Goal: Task Accomplishment & Management: Manage account settings

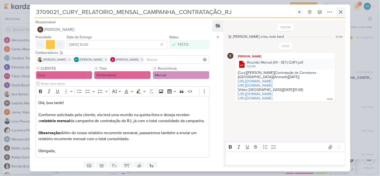
scroll to position [67, 0]
click at [341, 12] on icon at bounding box center [341, 12] width 3 height 3
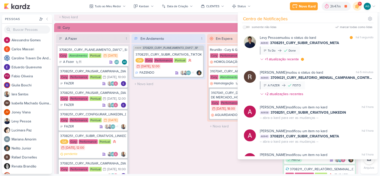
click at [167, 139] on div "Em Andamento 1 AG638 3708251_CURY_PLANEJAMENTO_DIA"C"_SP 3708251_CURY_SUBIR_CRI…" at bounding box center [169, 108] width 74 height 148
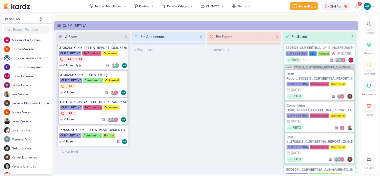
scroll to position [729, 0]
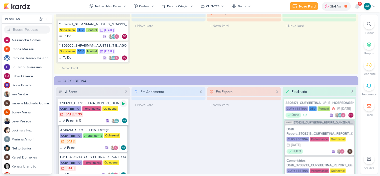
click at [123, 105] on icon at bounding box center [124, 104] width 4 height 4
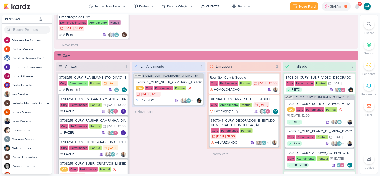
scroll to position [339, 0]
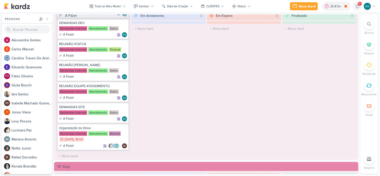
click at [355, 7] on icon at bounding box center [358, 6] width 6 height 6
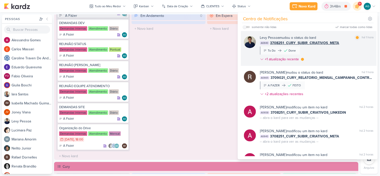
click at [327, 58] on div "[PERSON_NAME] mudou o status do kard marcar como lida há 1 hora AG643 3708251_C…" at bounding box center [317, 49] width 114 height 29
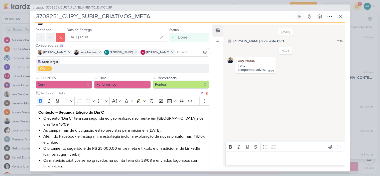
scroll to position [81, 0]
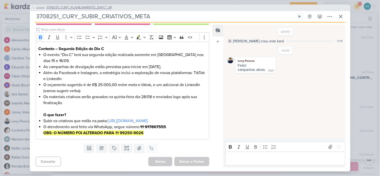
click at [97, 6] on span "3708251_CURY_PLANEJAMENTO_DIA"C"_SP" at bounding box center [79, 7] width 66 height 5
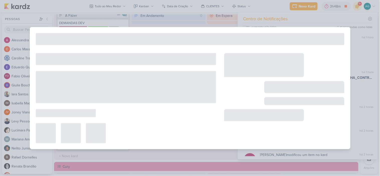
type input "3708251_CURY_PLANEJAMENTO_DIA"C"_SP"
type input "[DATE] 23:59"
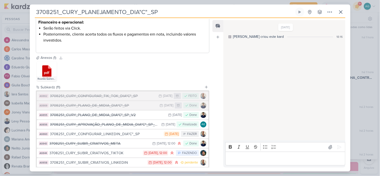
scroll to position [362, 0]
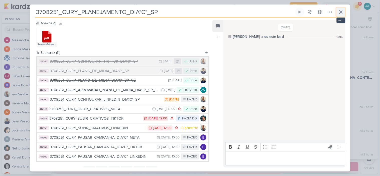
click at [342, 16] on button at bounding box center [341, 12] width 9 height 9
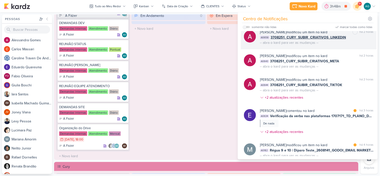
scroll to position [83, 0]
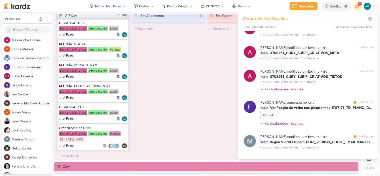
click at [168, 101] on div "Em Andamento 0 O título do kard deve ter menos que 100 caracteres" at bounding box center [169, 85] width 74 height 148
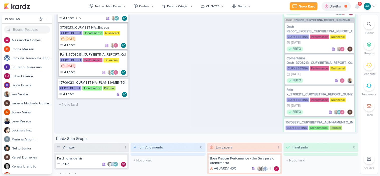
scroll to position [840, 0]
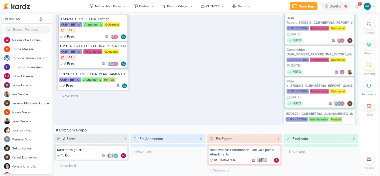
click at [371, 85] on icon at bounding box center [369, 86] width 5 height 4
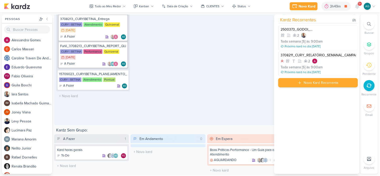
click at [330, 83] on div "Novo Kard Recorrente" at bounding box center [321, 82] width 35 height 5
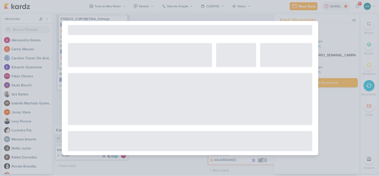
select select "5"
select select "pm"
select select "week"
select select "9"
select select "America/Sao_Paulo"
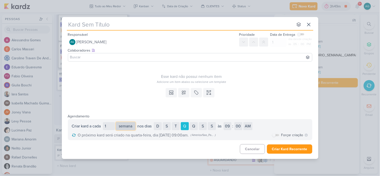
click at [135, 127] on select "dia semana mês" at bounding box center [126, 126] width 20 height 8
select select "day"
click at [117, 122] on select "dia semana mês" at bounding box center [126, 126] width 20 height 8
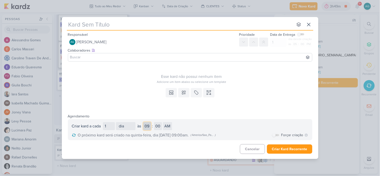
click at [150, 128] on select "01 02 03 04 05 06 07 08 09 10 11 12" at bounding box center [147, 126] width 8 height 8
select select "12"
click at [145, 122] on select "01 02 03 04 05 06 07 08 09 10 11 12" at bounding box center [147, 126] width 8 height 8
click at [309, 24] on icon at bounding box center [309, 25] width 6 height 6
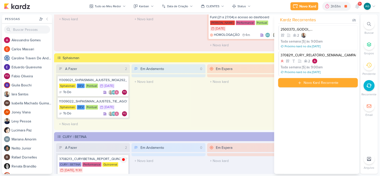
scroll to position [478, 0]
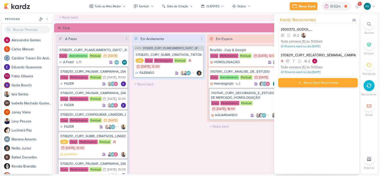
click at [334, 83] on div "Novo Kard Recorrente" at bounding box center [321, 82] width 35 height 5
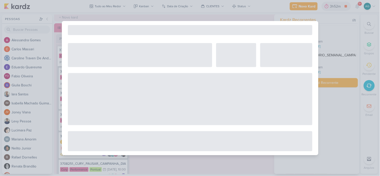
select select "5"
select select "pm"
select select "week"
select select "9"
select select "America/Sao_Paulo"
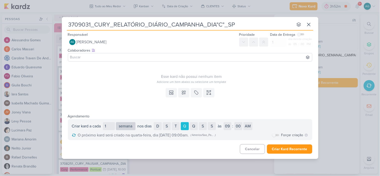
type input "3709031_CURY_RELATÓRIO_DIÁRIO_CAMPANHA_DIA"C"_SP"
click at [129, 127] on select "dia semana mês" at bounding box center [126, 126] width 20 height 8
select select "day"
click at [117, 122] on select "dia semana mês" at bounding box center [126, 126] width 20 height 8
click at [151, 127] on select "01 02 03 04 05 06 07 08 09 10 11 12" at bounding box center [147, 126] width 8 height 8
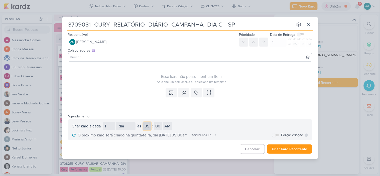
select select "12"
click at [145, 122] on select "01 02 03 04 05 06 07 08 09 10 11 12" at bounding box center [147, 126] width 8 height 8
click at [209, 94] on icon at bounding box center [209, 92] width 5 height 5
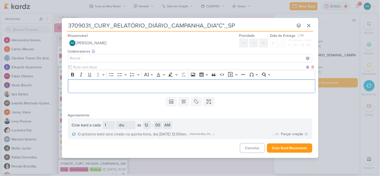
click at [101, 83] on p "Editor editing area: main" at bounding box center [191, 86] width 242 height 6
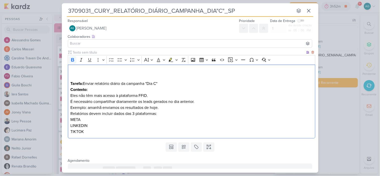
drag, startPoint x: 164, startPoint y: 83, endPoint x: 69, endPoint y: 82, distance: 95.0
click at [69, 82] on div "Tarefa: Enviar relatório diário da campanha "Dia C" Contexto: Eles não têm mais…" at bounding box center [192, 102] width 248 height 74
copy p "Tarefa: Enviar relatório diário da campanha "Dia C""
click at [83, 134] on p "TIKTOK" at bounding box center [191, 132] width 242 height 6
click at [161, 109] on p "Exemplo: amanhã enviamos os resultados de hoje." at bounding box center [191, 108] width 242 height 6
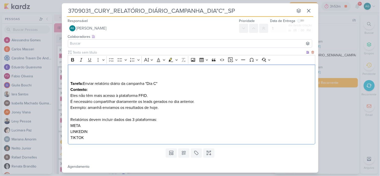
click at [106, 69] on p "Tarefa: Enviar relatório diário da campanha "Dia C"" at bounding box center [191, 78] width 242 height 18
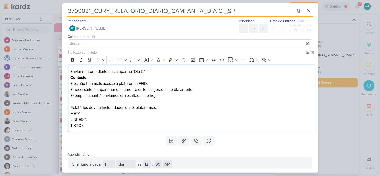
drag, startPoint x: 72, startPoint y: 70, endPoint x: 156, endPoint y: 69, distance: 83.7
click at [156, 69] on p "Enviar relatório diário da campanha "Dia C"" at bounding box center [191, 72] width 242 height 6
copy p "Enviar relatório diário da campanha "Dia C""
click at [165, 75] on p "Contexto:" at bounding box center [191, 78] width 242 height 6
click at [73, 71] on p "Enviar relatório diário da campanha "Dia C"" at bounding box center [191, 72] width 242 height 6
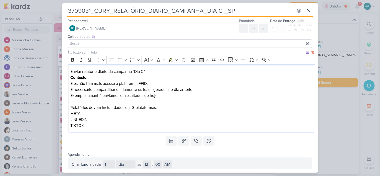
click at [72, 70] on p "Enviar relatório diário da campanha "Dia C"" at bounding box center [191, 72] width 242 height 6
drag, startPoint x: 156, startPoint y: 70, endPoint x: 65, endPoint y: 72, distance: 90.3
click at [65, 72] on div "Clique para deixar o item visível somente à membros da sua organização Rich Tex…" at bounding box center [190, 92] width 257 height 85
copy p "Enviar relatório diário da campanha "Dia C""
click at [83, 105] on p "Relatórios devem incluir dados das 3 plataformas:" at bounding box center [191, 108] width 242 height 6
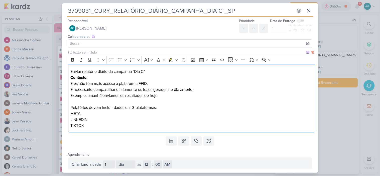
click at [76, 102] on p "Exemplo: amanhã enviamos os resultados de hoje." at bounding box center [191, 99] width 242 height 12
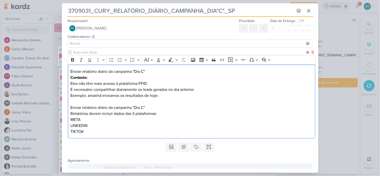
drag, startPoint x: 156, startPoint y: 70, endPoint x: 63, endPoint y: 71, distance: 93.5
click at [63, 71] on div "Clique para deixar o item visível somente à membros da sua organização Rich Tex…" at bounding box center [190, 95] width 257 height 91
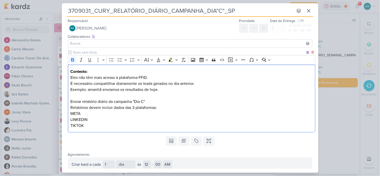
click at [71, 76] on p "Eles não têm mais acesso à plataforma FFID." at bounding box center [191, 78] width 242 height 6
click at [161, 79] on p "Cliente não tem mais acesso à plataforma FFID." at bounding box center [191, 78] width 242 height 6
click at [166, 79] on p "Cliente não tem mais acesso à plataforma FFID, foi trocado o numero do" at bounding box center [191, 78] width 242 height 6
click at [205, 76] on p "Cliente não tem mais acesso à plataforma FFID, foi alterado o numero do" at bounding box center [191, 78] width 242 height 6
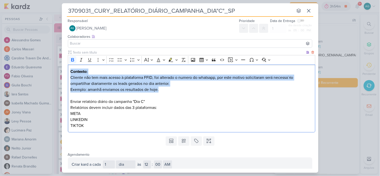
drag, startPoint x: 168, startPoint y: 90, endPoint x: 69, endPoint y: 71, distance: 101.4
click at [69, 71] on div "Contexto: Cliente não tem mais acesso à plataforma FFID, foi alterado o numero …" at bounding box center [192, 99] width 248 height 68
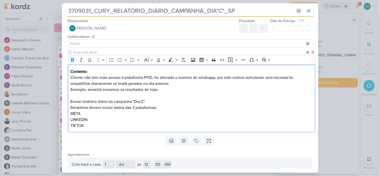
click at [73, 99] on p "Exemplo: amanhã enviamos os resultados de hoje. Enviar relatório diário da camp…" at bounding box center [191, 96] width 242 height 18
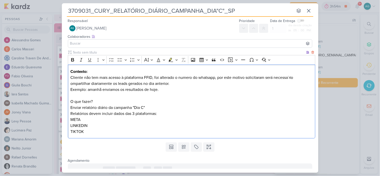
click at [159, 108] on p "Exemplo: amanhã enviamos os resultados de hoje. O que fazer? Enviar relatório d…" at bounding box center [191, 99] width 242 height 24
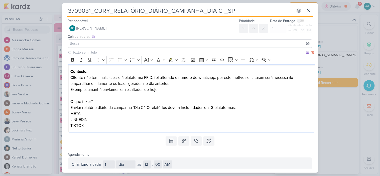
click at [167, 108] on p "Exemplo: amanhã enviamos os resultados de hoje. O que fazer? Enviar relatório d…" at bounding box center [191, 99] width 242 height 24
drag, startPoint x: 87, startPoint y: 126, endPoint x: 70, endPoint y: 115, distance: 20.6
click at [70, 115] on div "Contexto: Cliente não tem mais acesso à plataforma FFID, foi alterado o numero …" at bounding box center [192, 99] width 248 height 68
click at [120, 63] on button "Bulleted List" at bounding box center [120, 60] width 8 height 8
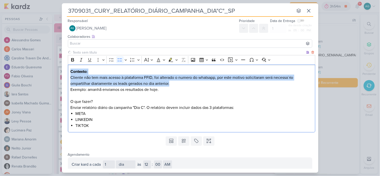
click at [108, 119] on li "LINKEDIN" at bounding box center [193, 120] width 237 height 6
click at [96, 127] on li "TIKTOK" at bounding box center [193, 126] width 237 height 6
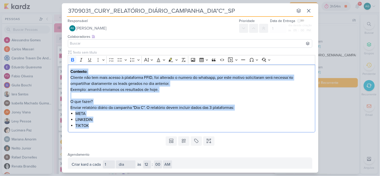
drag, startPoint x: 97, startPoint y: 125, endPoint x: 57, endPoint y: 72, distance: 66.8
click at [57, 72] on div "3709031_CURY_RELATÓRIO_DIÁRIO_CAMPANHA_DIA"C"_SP nenhum grupo disponível Respon…" at bounding box center [190, 88] width 380 height 176
copy div "Contexto: Cliente não tem mais acesso à plataforma FFID, foi alterado o numero …"
click at [113, 85] on p "Cliente não tem mais acesso à plataforma FFID, foi alterado o numero do whatsap…" at bounding box center [191, 81] width 242 height 12
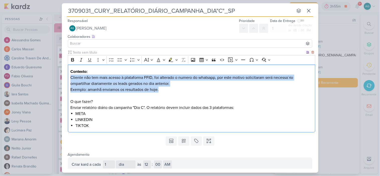
drag, startPoint x: 70, startPoint y: 77, endPoint x: 168, endPoint y: 89, distance: 98.8
click at [168, 89] on div "Contexto: Cliente não tem mais acesso à plataforma FFID, foi alterado o numero …" at bounding box center [192, 99] width 248 height 68
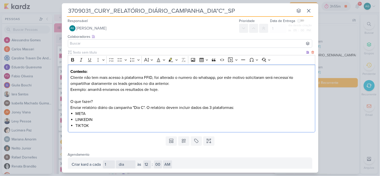
click at [169, 98] on p "Exemplo: amanhã enviamos os resultados de hoje. O que fazer? Enviar relatório d…" at bounding box center [191, 99] width 242 height 24
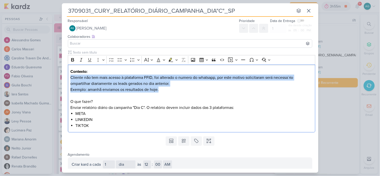
drag, startPoint x: 160, startPoint y: 90, endPoint x: 66, endPoint y: 79, distance: 94.2
click at [66, 79] on div "Clique para deixar o item visível somente à membros da sua organização Rich Tex…" at bounding box center [190, 92] width 257 height 85
drag, startPoint x: 130, startPoint y: 88, endPoint x: 141, endPoint y: 87, distance: 11.3
click at [130, 88] on p "Exemplo: amanhã enviamos os resultados de hoje. O que fazer? Enviar relatório d…" at bounding box center [191, 99] width 242 height 24
click at [161, 91] on p "Exemplo: amanhã enviamos os resultados de hoje. O que fazer? Enviar relatório d…" at bounding box center [191, 99] width 242 height 24
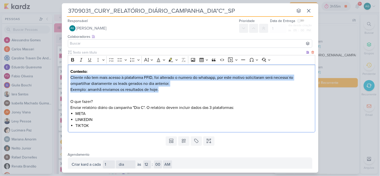
drag, startPoint x: 162, startPoint y: 91, endPoint x: 68, endPoint y: 80, distance: 94.6
click at [68, 80] on div "Contexto: Cliente não tem mais acesso à plataforma FFID, foi alterado o numero …" at bounding box center [192, 99] width 248 height 68
click at [94, 82] on p "Cliente não tem mais acesso à plataforma FFID, foi alterado o numero do whatsap…" at bounding box center [191, 81] width 242 height 12
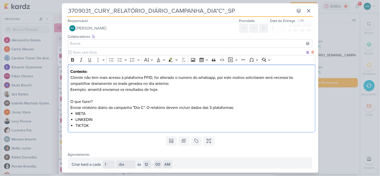
click at [155, 78] on p "Cliente não tem mais acesso à plataforma FFID, foi alterado o numero do whatsap…" at bounding box center [191, 81] width 242 height 12
click at [211, 76] on p "Cliente não tem mais acesso à plataforma FFID, pois foi alterado o numero do wh…" at bounding box center [191, 81] width 242 height 12
click at [222, 78] on p "Cliente não tem mais acesso à plataforma FFID, pois foi alterado o numero do Wh…" at bounding box center [191, 81] width 242 height 12
drag, startPoint x: 277, startPoint y: 78, endPoint x: 307, endPoint y: 78, distance: 29.6
click at [307, 78] on p "Cliente não tem mais acesso à plataforma FFID, pois foi alterado o numero do Wh…" at bounding box center [191, 81] width 242 height 12
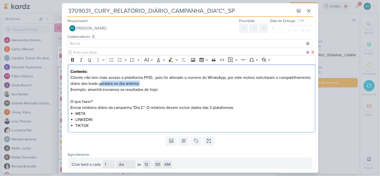
drag, startPoint x: 177, startPoint y: 84, endPoint x: 133, endPoint y: 83, distance: 43.4
click at [133, 83] on p "Cliente não tem mais acesso à plataforma FFID, pois foi alterado o numero do Wh…" at bounding box center [191, 81] width 242 height 12
drag, startPoint x: 99, startPoint y: 103, endPoint x: 68, endPoint y: 102, distance: 30.9
click at [68, 102] on div "Contexto: Cliente não tem mais acesso à plataforma FFID, pois foi alterado o nu…" at bounding box center [192, 99] width 248 height 68
click at [72, 60] on icon "Editor toolbar" at bounding box center [72, 60] width 3 height 4
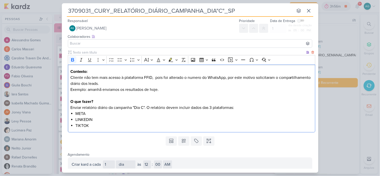
click at [74, 103] on strong "O que fazer?" at bounding box center [81, 101] width 23 height 5
click at [73, 102] on strong "O que fazer?" at bounding box center [81, 101] width 23 height 5
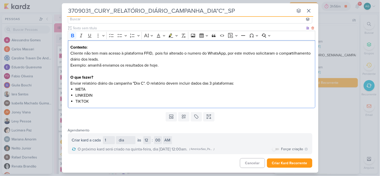
click at [113, 102] on li "TIKTOK" at bounding box center [193, 102] width 237 height 6
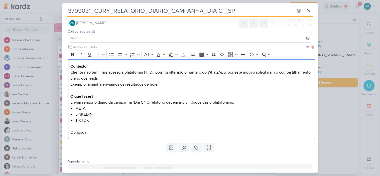
scroll to position [0, 0]
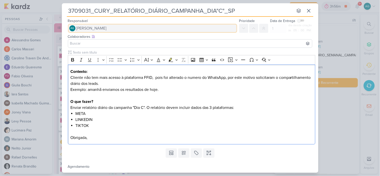
click at [120, 27] on button "AG [PERSON_NAME]" at bounding box center [152, 28] width 169 height 9
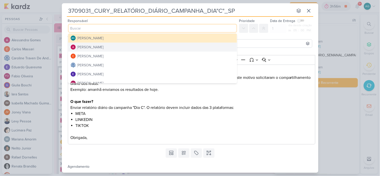
click at [103, 46] on div "[PERSON_NAME]" at bounding box center [90, 47] width 27 height 5
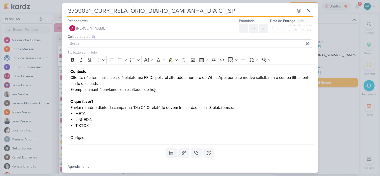
click at [106, 43] on input at bounding box center [190, 44] width 242 height 6
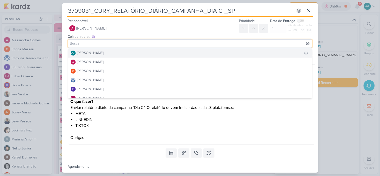
click at [102, 52] on div "[PERSON_NAME]" at bounding box center [90, 52] width 27 height 5
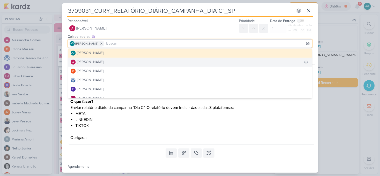
click at [102, 62] on div "[PERSON_NAME]" at bounding box center [90, 61] width 27 height 5
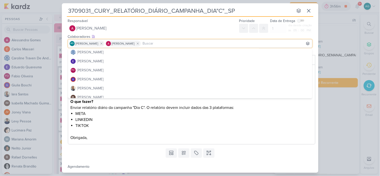
scroll to position [56, 0]
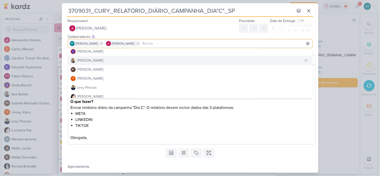
click at [96, 61] on button "[PERSON_NAME]" at bounding box center [190, 60] width 244 height 9
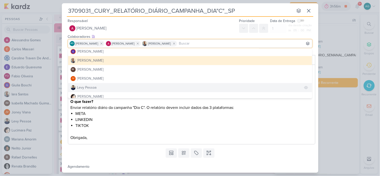
click at [96, 85] on div "Levy Pessoa" at bounding box center [87, 87] width 20 height 5
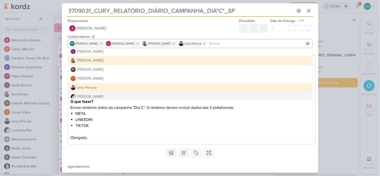
click at [148, 155] on div "Templates Campos Personalizados Marcadores Caixa De Texto" at bounding box center [190, 153] width 257 height 13
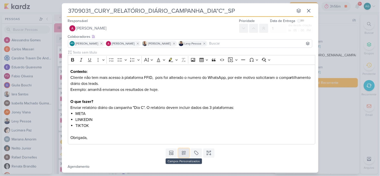
click at [182, 153] on icon at bounding box center [184, 153] width 4 height 4
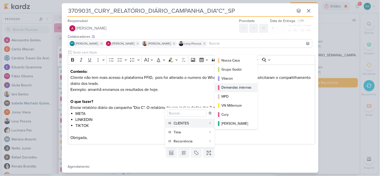
scroll to position [28, 0]
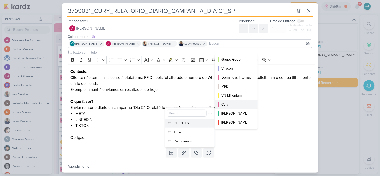
click at [236, 104] on div "Cury" at bounding box center [237, 104] width 30 height 5
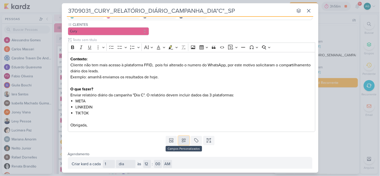
click at [182, 142] on icon at bounding box center [184, 140] width 5 height 5
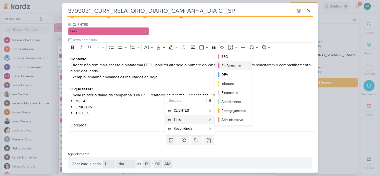
click at [239, 66] on div "Performance" at bounding box center [234, 65] width 25 height 5
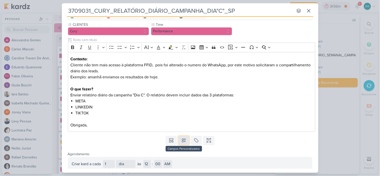
click at [184, 143] on icon at bounding box center [184, 140] width 5 height 5
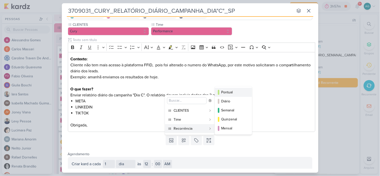
click at [237, 95] on div "Pontual" at bounding box center [234, 92] width 25 height 5
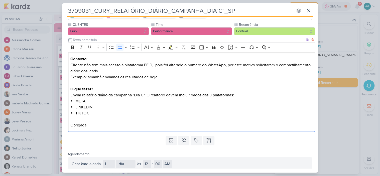
click at [259, 108] on li "LINKEDIN" at bounding box center [193, 107] width 237 height 6
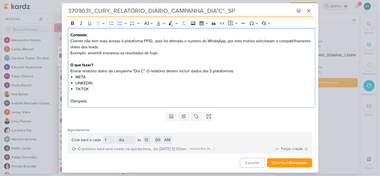
scroll to position [0, 0]
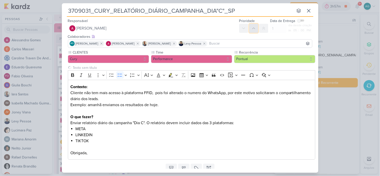
click at [254, 31] on button at bounding box center [253, 28] width 9 height 9
click at [253, 31] on button at bounding box center [253, 28] width 9 height 9
click at [302, 21] on label at bounding box center [301, 21] width 7 height 2
click at [301, 21] on input "checkbox" at bounding box center [300, 21] width 4 height 4
click at [302, 21] on input "checkbox" at bounding box center [303, 21] width 4 height 4
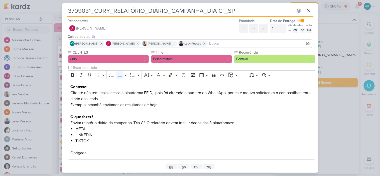
checkbox input "false"
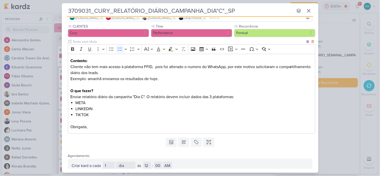
scroll to position [52, 0]
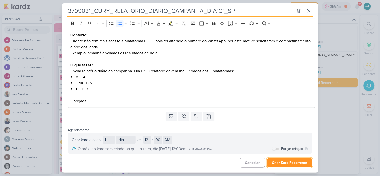
click at [292, 163] on button "Criar Kard Recorrente" at bounding box center [289, 162] width 45 height 9
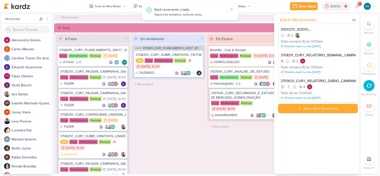
click at [332, 88] on div "4" at bounding box center [318, 86] width 75 height 5
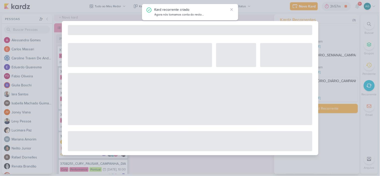
select select "12"
select select "America/Sao_Paulo"
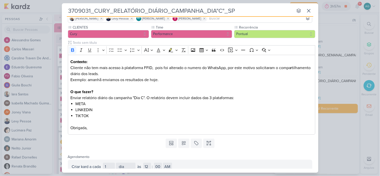
scroll to position [0, 0]
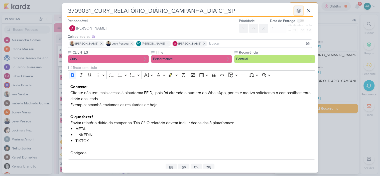
click at [300, 12] on icon at bounding box center [299, 10] width 5 height 5
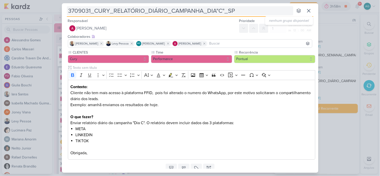
click at [267, 12] on input "3709031_CURY_RELATÓRIO_DIÁRIO_CAMPANHA_DIA"C"_SP" at bounding box center [180, 10] width 227 height 9
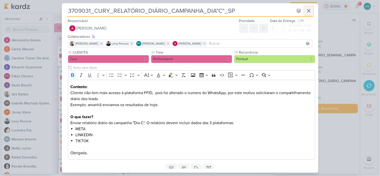
click at [309, 10] on icon at bounding box center [309, 11] width 6 height 6
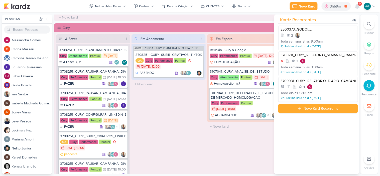
click at [335, 89] on div "4" at bounding box center [318, 86] width 75 height 5
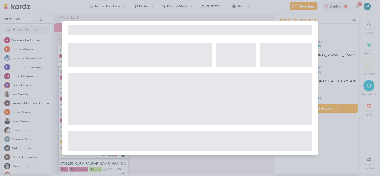
select select "12"
select select "America/Sao_Paulo"
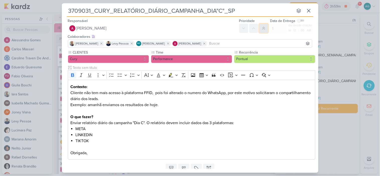
click at [263, 28] on icon at bounding box center [264, 28] width 2 height 3
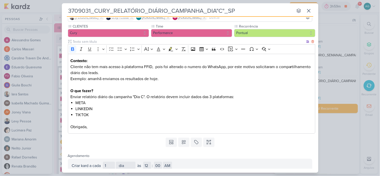
scroll to position [52, 0]
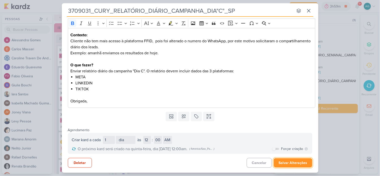
click at [292, 163] on button "Salvar Alterações" at bounding box center [293, 162] width 39 height 9
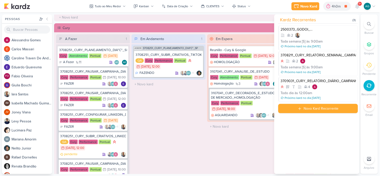
click at [212, 156] on div "Em Espera 2 Reunião - Cury & Google Cury Performance Pontual 15/4 [DATE] 12:00 …" at bounding box center [244, 108] width 74 height 148
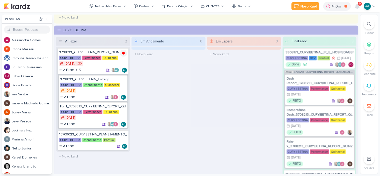
scroll to position [784, 0]
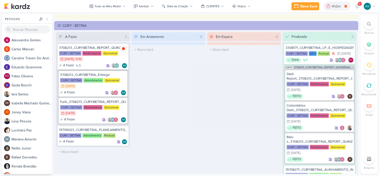
click at [124, 48] on icon at bounding box center [123, 48] width 3 height 3
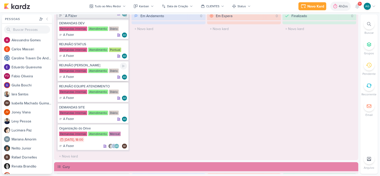
scroll to position [39, 0]
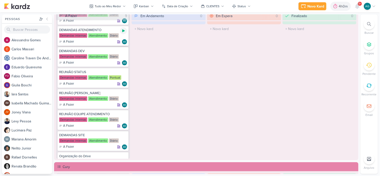
click at [124, 31] on icon at bounding box center [124, 31] width 4 height 4
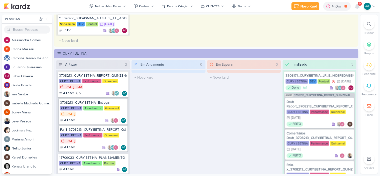
scroll to position [784, 0]
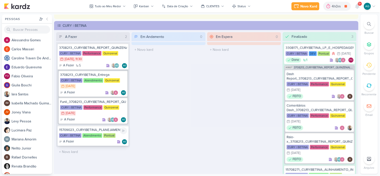
click at [107, 128] on div "15709023_CURY|BETINA_PLANEJAMENTO_ESTRATEGICO" at bounding box center [93, 130] width 68 height 5
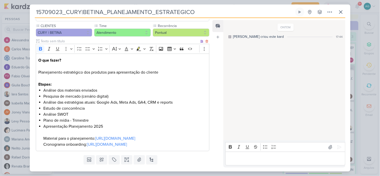
scroll to position [0, 0]
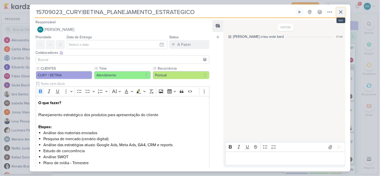
click at [343, 11] on icon at bounding box center [341, 12] width 6 height 6
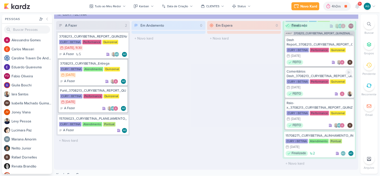
scroll to position [812, 0]
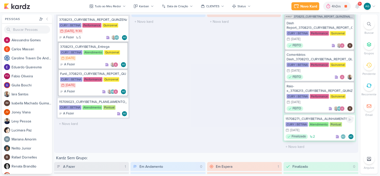
click at [314, 118] on div "15708271_CURY|BETINA_ALINHAMENTO_INICIAL" at bounding box center [320, 119] width 68 height 5
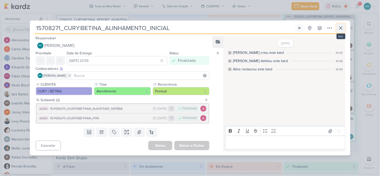
click at [342, 29] on icon at bounding box center [341, 28] width 6 height 6
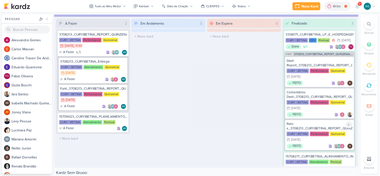
scroll to position [784, 0]
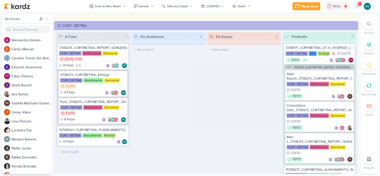
click at [328, 46] on div "3308171_CURY|BETINA_LP_E_HOSPEDAGEM" at bounding box center [320, 48] width 68 height 5
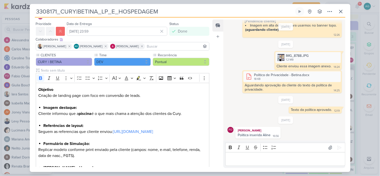
scroll to position [0, 0]
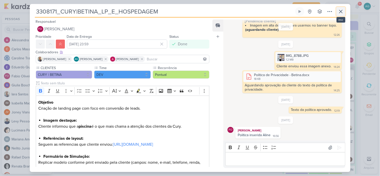
click at [339, 11] on icon at bounding box center [341, 12] width 6 height 6
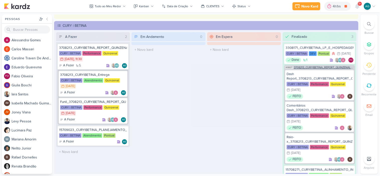
click at [327, 69] on span "3708213_CURY|BETINA_REPORT_QUINZENAL_03.09" at bounding box center [324, 67] width 60 height 3
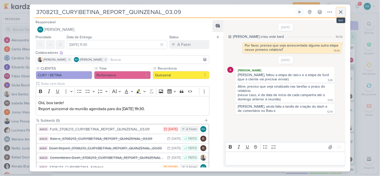
click at [344, 12] on icon at bounding box center [341, 12] width 6 height 6
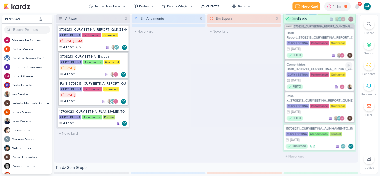
scroll to position [812, 0]
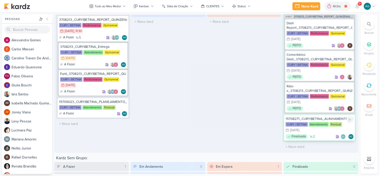
click at [315, 120] on div "15708271_CURY|BETINA_ALINHAMENTO_INICIAL" at bounding box center [320, 119] width 68 height 5
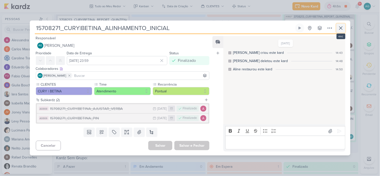
click at [342, 26] on icon at bounding box center [341, 28] width 6 height 6
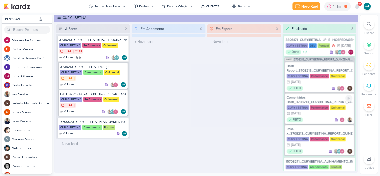
scroll to position [784, 0]
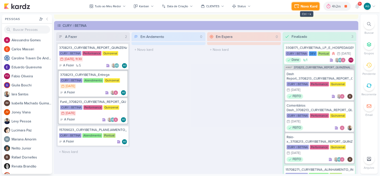
click at [300, 7] on icon at bounding box center [297, 6] width 6 height 6
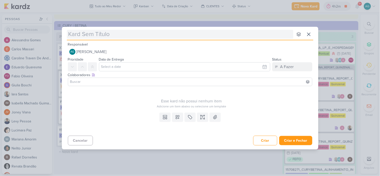
type input "15709031_CURY|BETINA_PAUSAR_CAMPANHA_META"
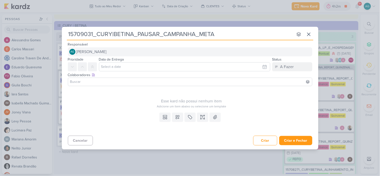
type input "15709031_CURY|BETINA_PAUSAR_CAMPANHA_META"
click at [128, 52] on button "AG [PERSON_NAME]" at bounding box center [190, 51] width 245 height 9
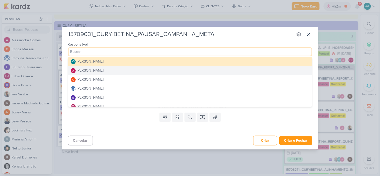
click at [111, 72] on button "[PERSON_NAME]" at bounding box center [190, 70] width 244 height 9
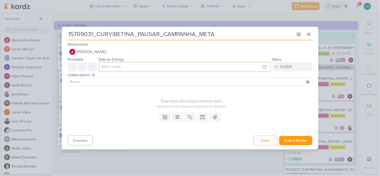
click at [126, 68] on input "text" at bounding box center [184, 66] width 171 height 9
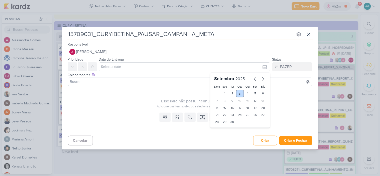
click at [238, 93] on div "3" at bounding box center [240, 94] width 8 height 8
type input "[DATE] 23:59"
click at [136, 79] on input at bounding box center [190, 82] width 242 height 6
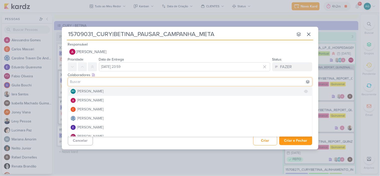
click at [117, 91] on button "AG [PERSON_NAME]" at bounding box center [190, 91] width 244 height 9
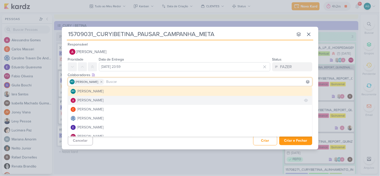
click at [111, 101] on button "[PERSON_NAME]" at bounding box center [190, 100] width 244 height 9
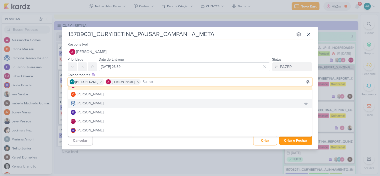
scroll to position [28, 0]
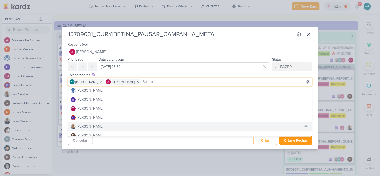
click at [98, 126] on button "[PERSON_NAME]" at bounding box center [190, 126] width 244 height 9
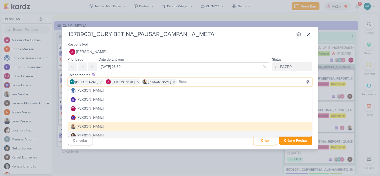
click at [138, 148] on div "15709031_CURY|BETINA_PAUSAR_CAMPANHA_META nenhum grupo disponível esc Responsáv…" at bounding box center [190, 88] width 257 height 123
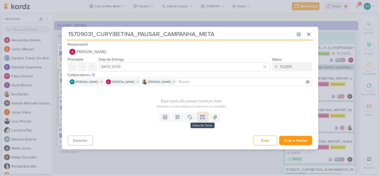
click at [202, 118] on icon at bounding box center [202, 117] width 5 height 5
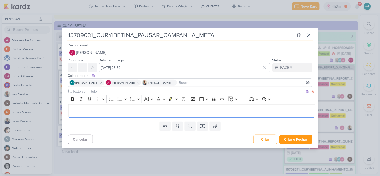
click at [197, 113] on p "Editor editing area: main" at bounding box center [191, 111] width 242 height 6
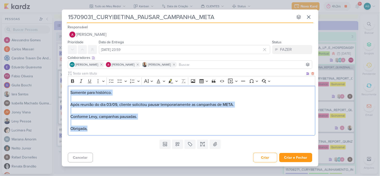
drag, startPoint x: 88, startPoint y: 129, endPoint x: 68, endPoint y: 93, distance: 40.9
click at [68, 93] on div "Somente para histórico. Após reunião do dia 03/09, cliente solicitou pausar tem…" at bounding box center [192, 111] width 248 height 50
copy p "Somente para histórico. Após reunião do dia 03/09, cliente solicitou pausar tem…"
click at [120, 108] on p "Somente para histórico. Após reunião do dia 03/09, cliente solicitou pausar tem…" at bounding box center [191, 111] width 242 height 42
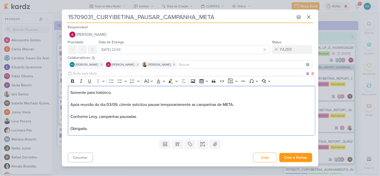
click at [121, 92] on p "Somente para histórico. Após reunião do dia 03/09, cliente solicitou pausar tem…" at bounding box center [191, 111] width 242 height 42
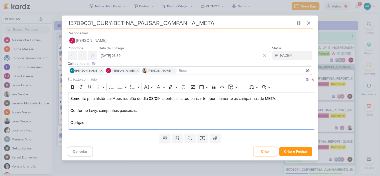
click at [115, 119] on p "Somente para histórico: Após reunião do dia 03/09, cliente solicitou pausar tem…" at bounding box center [191, 111] width 242 height 30
click at [180, 139] on icon at bounding box center [177, 138] width 5 height 5
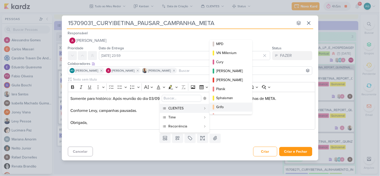
scroll to position [73, 0]
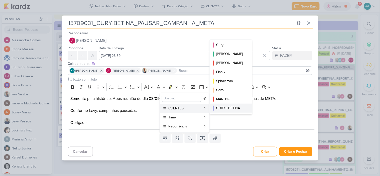
click at [232, 107] on div "CURY | BETINA" at bounding box center [231, 108] width 30 height 5
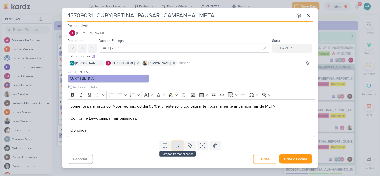
click at [178, 147] on icon at bounding box center [178, 146] width 4 height 4
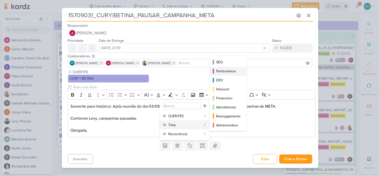
click at [230, 72] on div "Performance" at bounding box center [228, 71] width 25 height 5
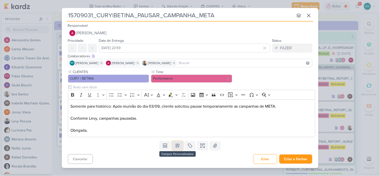
click at [181, 146] on button at bounding box center [177, 145] width 11 height 9
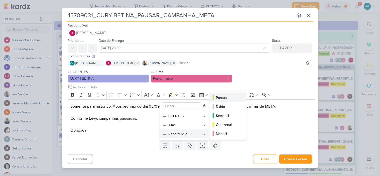
click at [226, 98] on div "Pontual" at bounding box center [228, 97] width 25 height 5
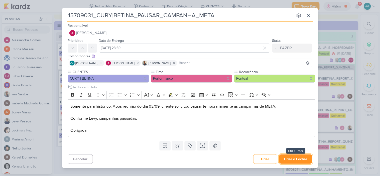
click at [296, 160] on button "Criar e Fechar" at bounding box center [296, 159] width 33 height 9
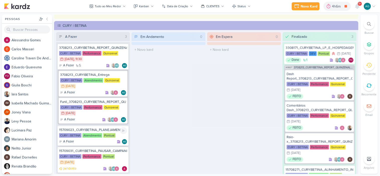
click at [106, 129] on div "15709023_CURY|BETINA_PLANEJAMENTO_ESTRATEGICO" at bounding box center [93, 130] width 68 height 5
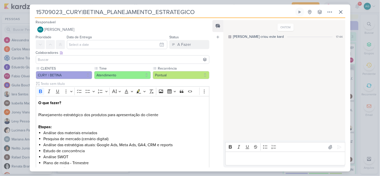
drag, startPoint x: 107, startPoint y: 12, endPoint x: 23, endPoint y: 12, distance: 83.7
click at [23, 12] on div "15709023_CURY|BETINA_PLANEJAMENTO_ESTRATEGICO Criado por mim" at bounding box center [190, 88] width 380 height 176
type input "PLANEJAMENTO_ESTRATEGICO"
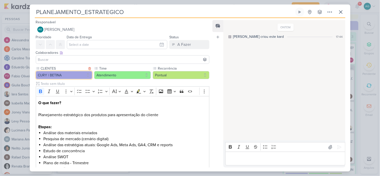
click at [65, 76] on button "CURY | BETINA" at bounding box center [64, 75] width 57 height 8
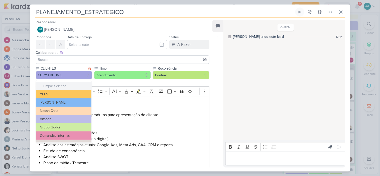
click at [63, 85] on button "-- Limpar Seleção --" at bounding box center [63, 86] width 55 height 8
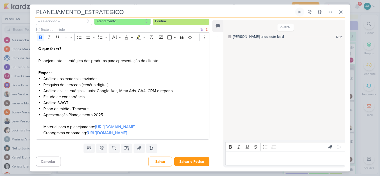
scroll to position [0, 0]
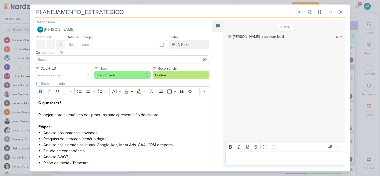
click at [144, 13] on input "PLANEJAMENTO_ESTRATEGICO" at bounding box center [165, 12] width 260 height 9
type input "PLANEJAMENTO_ESTRATEGICO_"
type input "PLANEJAMENTO_ESTRATEGICO_exemplo"
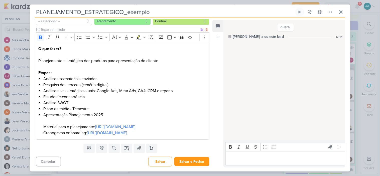
scroll to position [78, 0]
type input "PLANEJAMENTO_ESTRATEGICO_exemplo"
click at [196, 162] on button "Salvar e Fechar" at bounding box center [191, 161] width 35 height 9
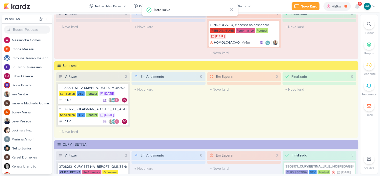
scroll to position [661, 0]
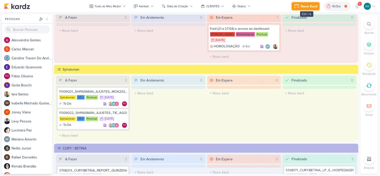
click at [304, 6] on div "Novo Kard" at bounding box center [309, 6] width 17 height 5
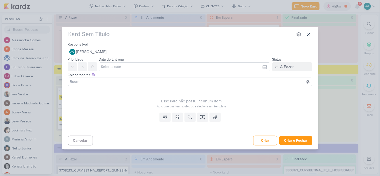
type input "15709032_CURY|BETINA_AJUSTE_CAMPANHA_GOOGLE_ADS"
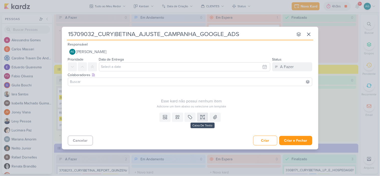
type input "15709032_CURY|BETINA_AJUSTE_CAMPANHA_GOOGLE_ADS"
click at [204, 117] on icon at bounding box center [202, 117] width 5 height 5
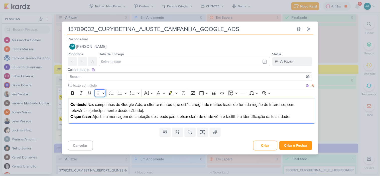
click at [96, 92] on button "More" at bounding box center [100, 93] width 11 height 8
click at [155, 110] on p "Contexto: Nas campanhas do Google Ads, o cliente relatou que estão chegando mui…" at bounding box center [191, 111] width 242 height 18
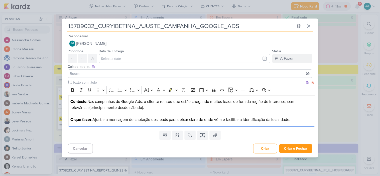
click at [93, 120] on p "Contexto: Nas campanhas do Google Ads, o cliente relatou que estão chegando mui…" at bounding box center [191, 111] width 242 height 24
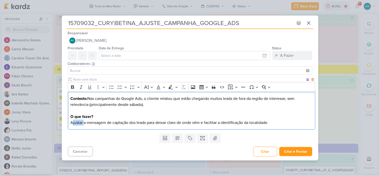
drag, startPoint x: 72, startPoint y: 123, endPoint x: 84, endPoint y: 123, distance: 12.0
click at [84, 123] on p "Contexto: Nas campanhas do Google Ads, o cliente relatou que estão chegando mui…" at bounding box center [191, 111] width 242 height 30
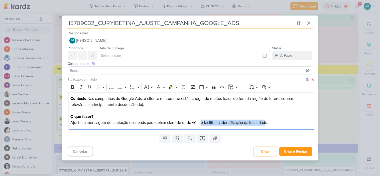
drag, startPoint x: 203, startPoint y: 122, endPoint x: 268, endPoint y: 123, distance: 64.4
click at [268, 123] on p "Contexto: Nas campanhas do Google Ads, o cliente relatou que estão chegando mui…" at bounding box center [191, 111] width 242 height 30
click at [240, 125] on p "Contexto: Nas campanhas do Google Ads, o cliente relatou que estão chegando mui…" at bounding box center [191, 111] width 242 height 30
drag, startPoint x: 246, startPoint y: 123, endPoint x: 284, endPoint y: 123, distance: 38.1
click at [284, 123] on p "Contexto: Nas campanhas do Google Ads, o cliente relatou que estão chegando mui…" at bounding box center [191, 111] width 242 height 30
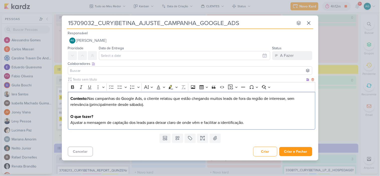
click at [102, 105] on p "Contexto: Nas campanhas do Google Ads, o cliente relatou que estão chegando mui…" at bounding box center [191, 111] width 242 height 30
click at [116, 104] on p "Contexto: Nas campanhas do Google Ads, o cliente relatou que estão chegando mui…" at bounding box center [191, 111] width 242 height 30
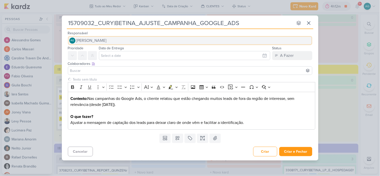
click at [107, 39] on span "[PERSON_NAME]" at bounding box center [91, 41] width 30 height 6
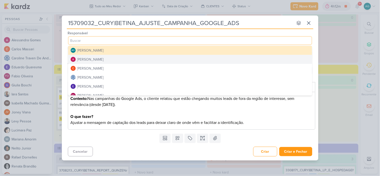
click at [107, 57] on button "[PERSON_NAME]" at bounding box center [190, 59] width 244 height 9
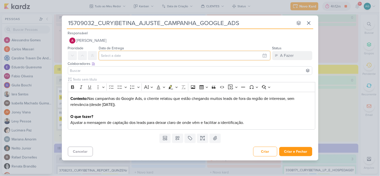
click at [127, 55] on input "text" at bounding box center [184, 55] width 171 height 9
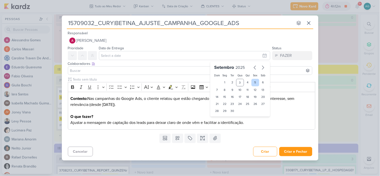
click at [254, 82] on div "5" at bounding box center [256, 83] width 8 height 8
type input "[DATE] 23:59"
click at [111, 71] on input at bounding box center [190, 71] width 242 height 6
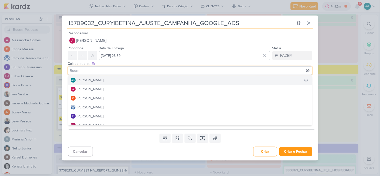
click at [104, 79] on div "[PERSON_NAME]" at bounding box center [90, 80] width 27 height 5
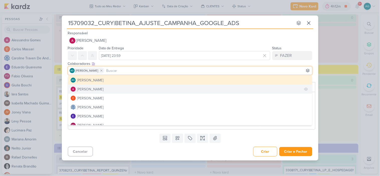
click at [107, 88] on button "[PERSON_NAME]" at bounding box center [190, 89] width 244 height 9
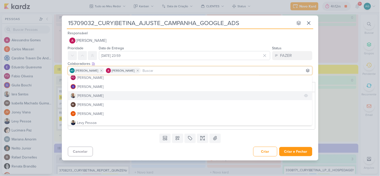
scroll to position [56, 0]
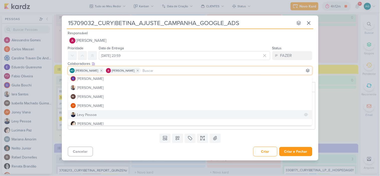
click at [100, 114] on button "Levy Pessoa" at bounding box center [190, 114] width 244 height 9
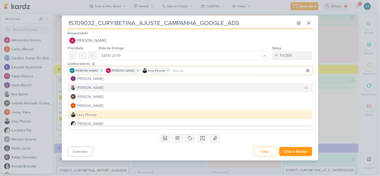
click at [93, 89] on div "[PERSON_NAME]" at bounding box center [90, 87] width 27 height 5
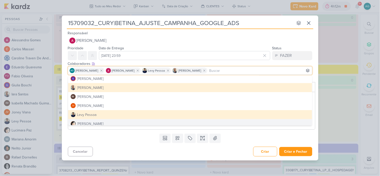
click at [129, 145] on div "Cancelar Criar Criar e Fechar Ctrl + Enter" at bounding box center [190, 151] width 257 height 13
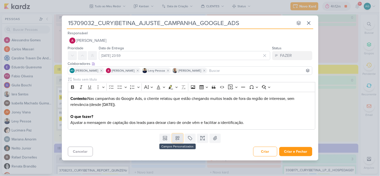
click at [179, 140] on icon at bounding box center [177, 138] width 5 height 5
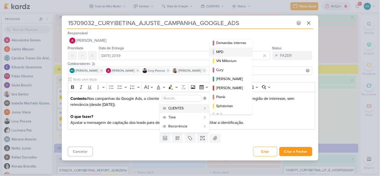
scroll to position [73, 0]
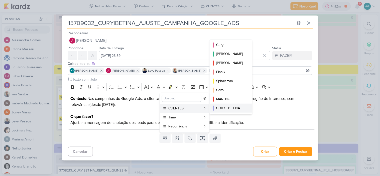
click at [235, 108] on div "CURY | BETINA" at bounding box center [231, 108] width 30 height 5
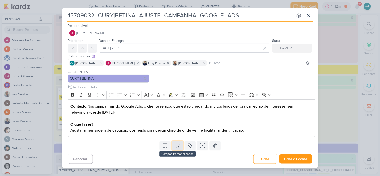
click at [179, 144] on icon at bounding box center [178, 146] width 4 height 4
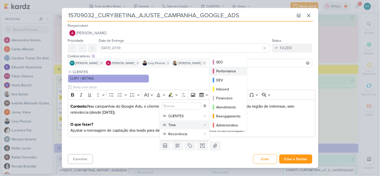
click at [229, 71] on div "Performance" at bounding box center [228, 71] width 25 height 5
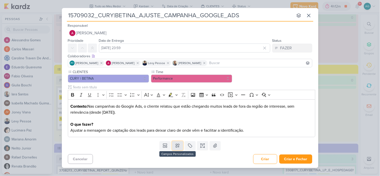
click at [178, 146] on icon at bounding box center [177, 145] width 5 height 5
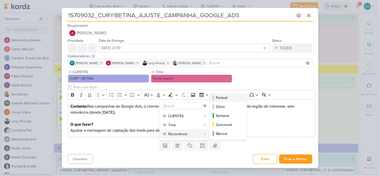
click at [226, 101] on button "Pontual" at bounding box center [228, 97] width 37 height 9
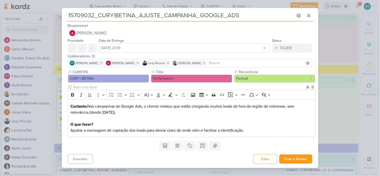
click at [204, 131] on p "Contexto: Nas campanhas do Google Ads, o cliente relatou que estão chegando mui…" at bounding box center [191, 119] width 242 height 30
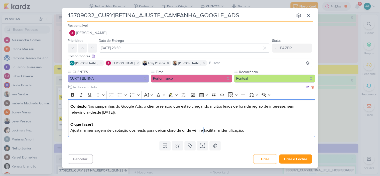
click at [204, 131] on p "Contexto: Nas campanhas do Google Ads, o cliente relatou que estão chegando mui…" at bounding box center [191, 119] width 242 height 30
click at [304, 158] on button "Criar e Fechar" at bounding box center [296, 159] width 33 height 9
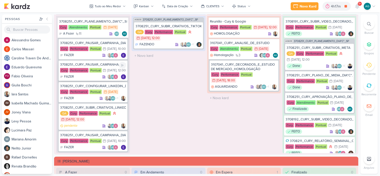
scroll to position [494, 0]
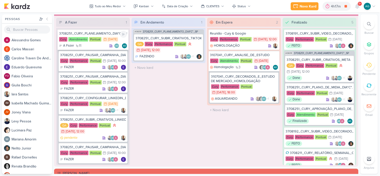
click at [98, 33] on div "3708251_CURY_PLANEJAMENTO_DIA"C"_SP" at bounding box center [93, 33] width 68 height 5
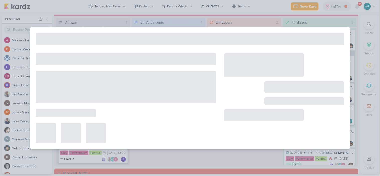
type input "3708251_CURY_PLANEJAMENTO_DIA"C"_SP"
type input "[DATE] 23:59"
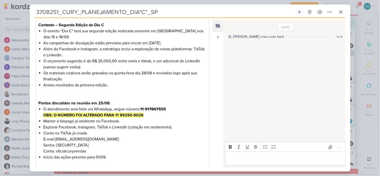
scroll to position [0, 0]
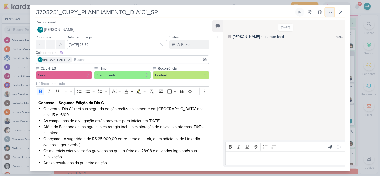
click at [326, 12] on button at bounding box center [330, 12] width 9 height 9
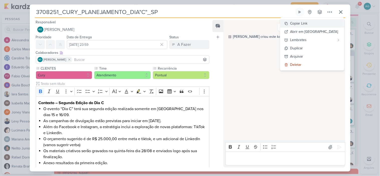
click at [308, 23] on div "Copiar Link" at bounding box center [299, 23] width 17 height 5
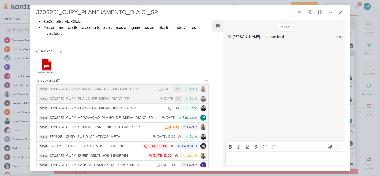
scroll to position [362, 0]
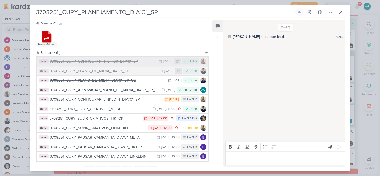
click at [117, 61] on div "3708251_CURY_CONFIGURAR_TIK_TOK_DIA"C"_SP" at bounding box center [103, 62] width 106 height 6
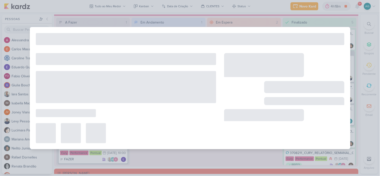
type input "3708251_CURY_CONFIGURAR_TIK_TOK_DIA"C"_SP"
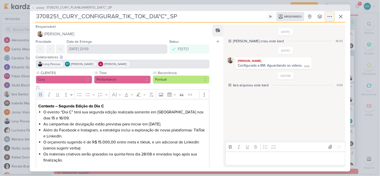
click at [329, 17] on icon at bounding box center [330, 17] width 6 height 6
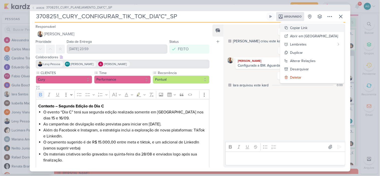
click at [308, 28] on div "Copiar Link" at bounding box center [299, 27] width 17 height 5
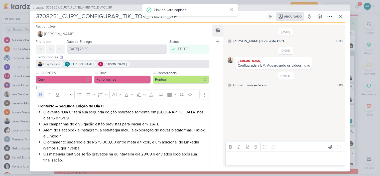
scroll to position [53, 0]
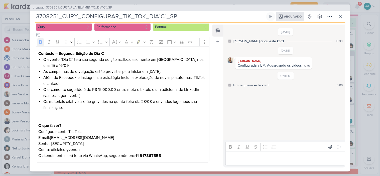
click at [102, 7] on span "3708251_CURY_PLANEJAMENTO_DIA"C"_SP" at bounding box center [79, 7] width 66 height 5
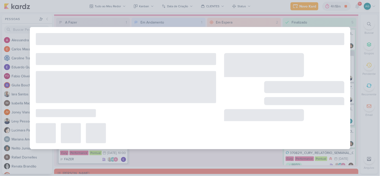
type input "3708251_CURY_PLANEJAMENTO_DIA"C"_SP"
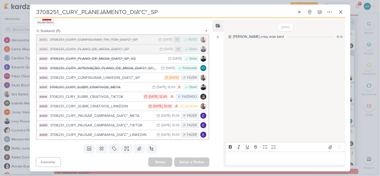
scroll to position [385, 0]
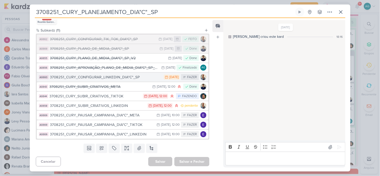
click at [118, 79] on div "3708251_CURY_CONFIGURAR_LINKEDIN_DIA"C"_SP" at bounding box center [106, 77] width 112 height 6
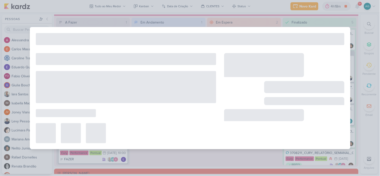
type input "3708251_CURY_CONFIGURAR_LINKEDIN_DIA"C"_SP"
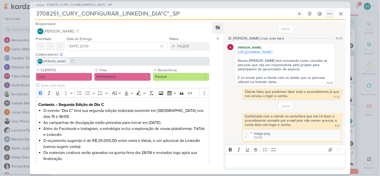
scroll to position [138, 0]
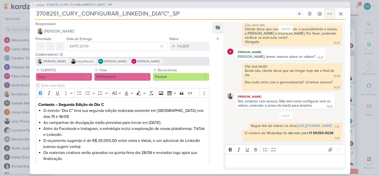
click at [327, 13] on icon at bounding box center [330, 14] width 6 height 6
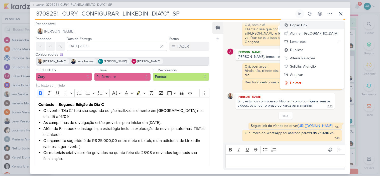
click at [308, 24] on div "Copiar Link" at bounding box center [299, 25] width 17 height 5
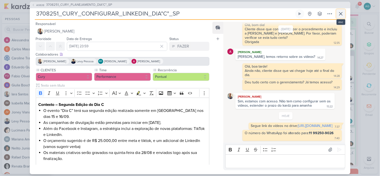
click at [340, 14] on icon at bounding box center [341, 14] width 6 height 6
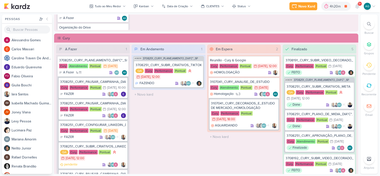
scroll to position [411, 0]
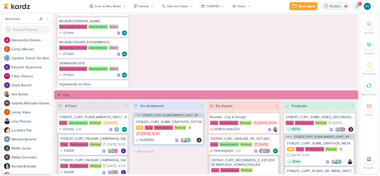
click at [357, 8] on icon at bounding box center [358, 6] width 4 height 5
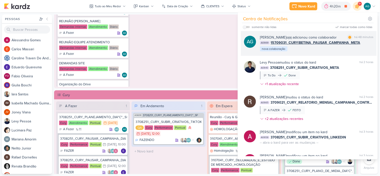
scroll to position [0, 0]
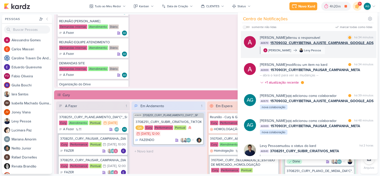
click at [329, 53] on div "[PERSON_NAME] alterou o responsável marcar como lida há 34 minutos AG670 157090…" at bounding box center [317, 44] width 114 height 19
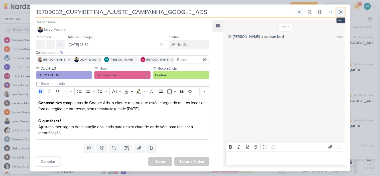
click at [343, 14] on icon at bounding box center [341, 12] width 6 height 6
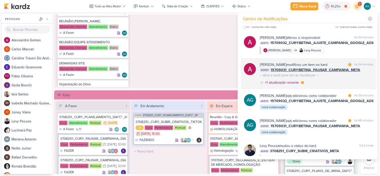
click at [336, 82] on div "[PERSON_NAME] modificou um item no kard marcar como lida há 34 minutos AG669 15…" at bounding box center [317, 74] width 114 height 25
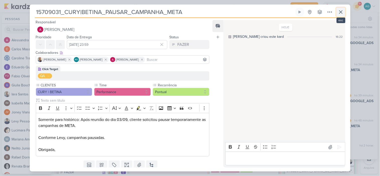
click at [343, 12] on icon at bounding box center [341, 12] width 6 height 6
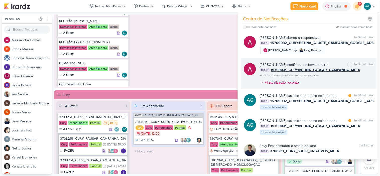
click at [294, 82] on div "+1 atualização recente" at bounding box center [282, 82] width 35 height 5
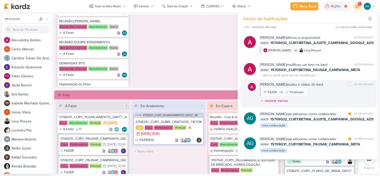
click at [322, 96] on div "[PERSON_NAME] mudou o status do kard marcar como não lida há 34 minutos FAZER F…" at bounding box center [317, 94] width 114 height 24
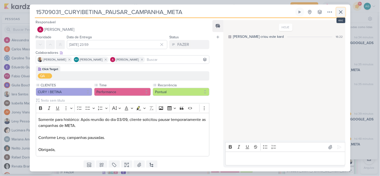
click at [340, 14] on icon at bounding box center [341, 12] width 6 height 6
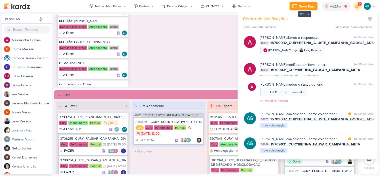
click at [304, 7] on div "Novo Kard" at bounding box center [307, 6] width 17 height 5
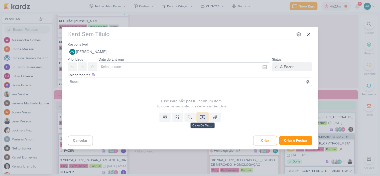
click at [204, 119] on icon at bounding box center [203, 119] width 3 height 0
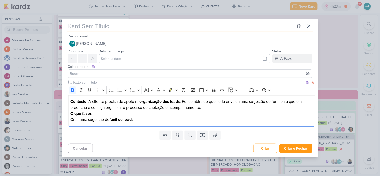
click at [220, 109] on p "Contexto : A cliente precisa de apoio na organização dos leads . Foi combinado …" at bounding box center [191, 105] width 242 height 12
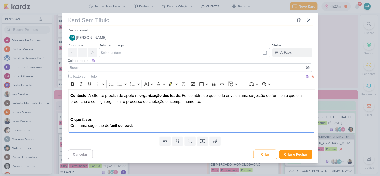
click at [114, 118] on p "O que fazer:" at bounding box center [191, 120] width 242 height 6
click at [114, 109] on p "Contexto : A cliente precisa de apoio na organização dos leads . Foi combinado …" at bounding box center [191, 105] width 242 height 24
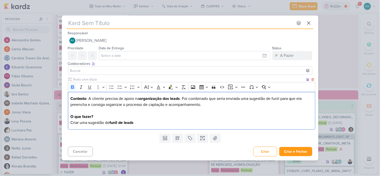
click at [158, 124] on p "Criar uma sugestão de funil de leads" at bounding box center [191, 123] width 242 height 6
click at [80, 124] on p "Criar uma sugestão de funil de leads." at bounding box center [191, 123] width 242 height 6
click at [89, 122] on p "Criar uma sugestão de funil de leads." at bounding box center [191, 123] width 242 height 6
click at [80, 123] on p "Criar excel uma sugestão de funil de leads." at bounding box center [191, 123] width 242 height 6
click at [81, 122] on p "Criar uma planilha de funil de leads." at bounding box center [191, 123] width 242 height 6
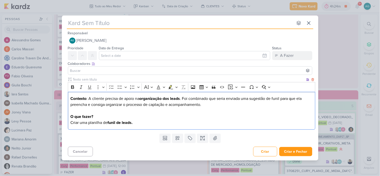
click at [104, 123] on p "Criar uma planilha de funil de leads." at bounding box center [191, 123] width 242 height 6
click at [177, 123] on p "Criar uma planilha de acompanhamento do funil de leads." at bounding box center [191, 123] width 242 height 6
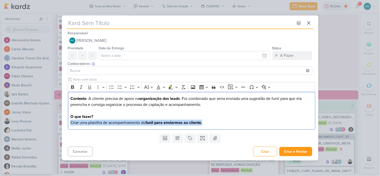
drag, startPoint x: 212, startPoint y: 122, endPoint x: 57, endPoint y: 124, distance: 155.2
click at [57, 124] on div "nenhum grupo disponível esc Responsável AG [PERSON_NAME] Nenhum contato encontr…" at bounding box center [190, 88] width 380 height 176
click at [72, 88] on icon "Editor toolbar" at bounding box center [72, 87] width 3 height 4
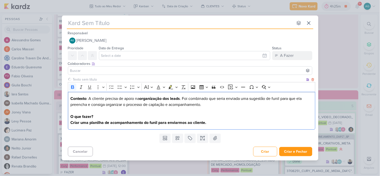
click at [216, 118] on p "O que fazer?" at bounding box center [191, 117] width 242 height 6
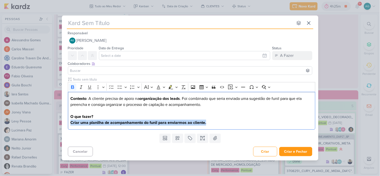
drag, startPoint x: 212, startPoint y: 122, endPoint x: 61, endPoint y: 124, distance: 151.2
click at [61, 124] on div "nenhum grupo disponível esc Responsável AG [PERSON_NAME] Nenhum contato encontr…" at bounding box center [190, 88] width 380 height 176
click at [71, 88] on icon "Editor toolbar" at bounding box center [72, 87] width 3 height 4
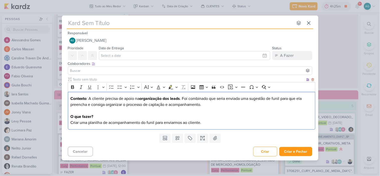
click at [171, 101] on strong "organização dos leads" at bounding box center [159, 98] width 41 height 5
drag, startPoint x: 182, startPoint y: 98, endPoint x: 141, endPoint y: 99, distance: 40.9
click at [141, 99] on p "Contexto : A cliente precisa de apoio na organização dos leads . Foi combinado …" at bounding box center [191, 105] width 242 height 18
click at [72, 86] on icon "Editor toolbar" at bounding box center [72, 87] width 5 height 5
click at [215, 112] on p "Contexto : A cliente precisa de apoio na organização dos leads. Foi combinado q…" at bounding box center [191, 105] width 242 height 18
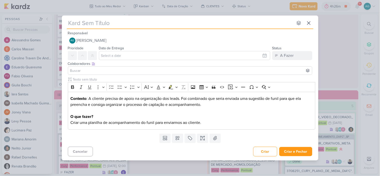
click at [100, 24] on input "text" at bounding box center [180, 23] width 227 height 9
paste input "15709033_CURY|BETINA_SUGESTÃO_FUNIL"
type input "15709033_CURY|BETINA_SUGESTÃO_FUNIL"
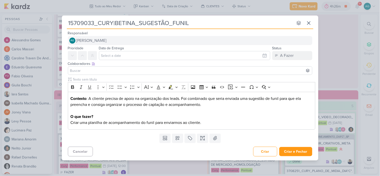
type input "15709033_CURY|BETINA_SUGESTÃO_FUNIL"
click at [107, 42] on span "[PERSON_NAME]" at bounding box center [91, 41] width 30 height 6
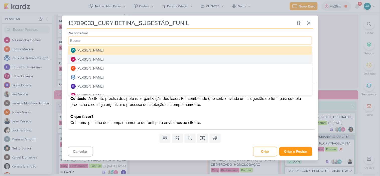
click at [113, 60] on button "[PERSON_NAME]" at bounding box center [190, 59] width 244 height 9
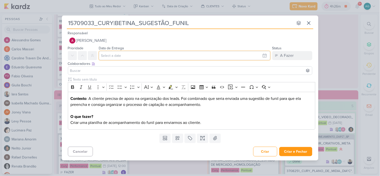
click at [119, 58] on input "text" at bounding box center [184, 55] width 171 height 9
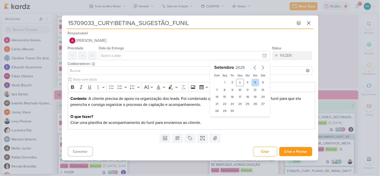
click at [256, 82] on div "5" at bounding box center [256, 83] width 8 height 8
type input "[DATE] 23:59"
click at [125, 69] on input at bounding box center [190, 71] width 242 height 6
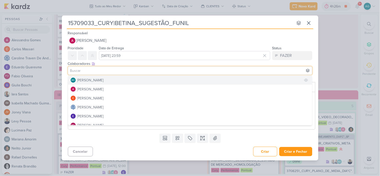
click at [104, 81] on div "[PERSON_NAME]" at bounding box center [90, 80] width 27 height 5
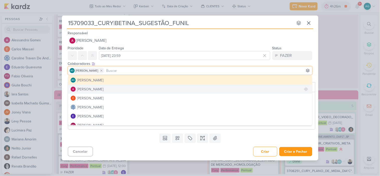
click at [111, 89] on button "[PERSON_NAME]" at bounding box center [190, 89] width 244 height 9
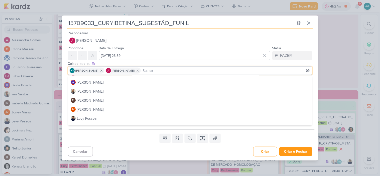
scroll to position [56, 0]
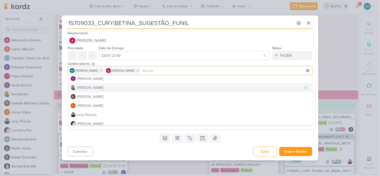
click at [94, 89] on button "[PERSON_NAME]" at bounding box center [190, 87] width 244 height 9
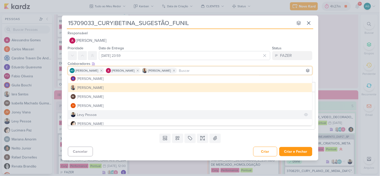
click at [96, 113] on div "Levy Pessoa" at bounding box center [87, 114] width 20 height 5
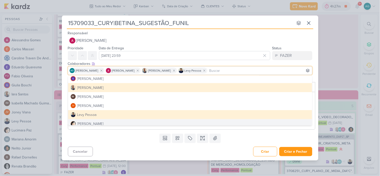
click at [132, 152] on div "Cancelar Criar Criar e Fechar Ctrl + Enter" at bounding box center [190, 151] width 257 height 13
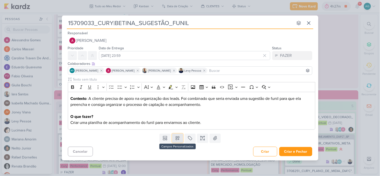
click at [179, 139] on icon at bounding box center [177, 138] width 5 height 5
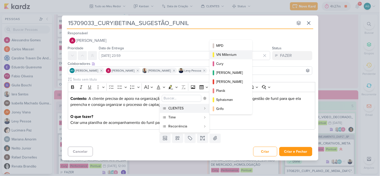
scroll to position [73, 0]
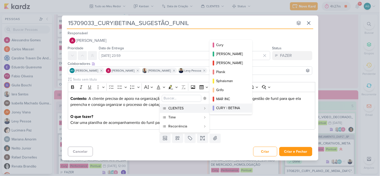
click at [233, 109] on div "CURY | BETINA" at bounding box center [231, 108] width 30 height 5
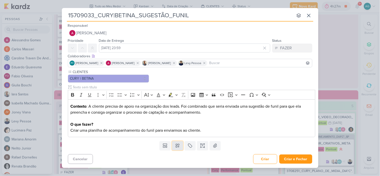
click at [179, 145] on icon at bounding box center [178, 146] width 4 height 4
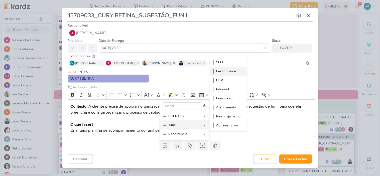
click at [228, 69] on div "Performance" at bounding box center [228, 71] width 25 height 5
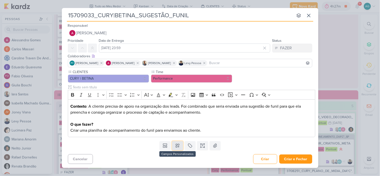
click at [180, 147] on icon at bounding box center [177, 145] width 5 height 5
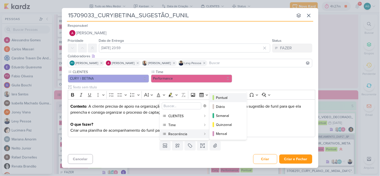
click at [228, 96] on div "Pontual" at bounding box center [228, 97] width 25 height 5
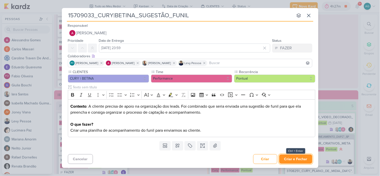
click at [300, 158] on button "Criar e Fechar" at bounding box center [296, 159] width 33 height 9
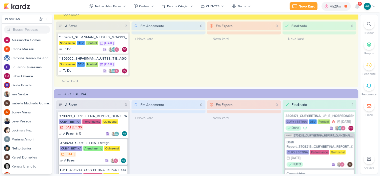
scroll to position [745, 0]
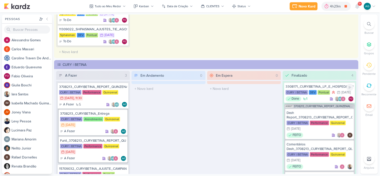
click at [321, 87] on div "3308171_CURY|BETINA_LP_E_HOSPEDAGEM" at bounding box center [320, 87] width 68 height 5
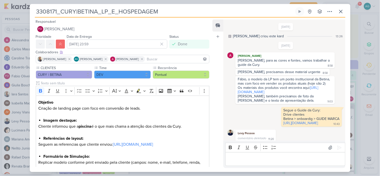
scroll to position [506, 0]
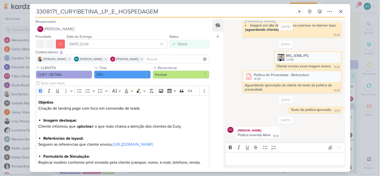
drag, startPoint x: 107, startPoint y: 11, endPoint x: 32, endPoint y: 11, distance: 75.0
click at [32, 11] on div "3308171_CURY|BETINA_LP_E_HOSPEDAGEM Criado por mim nenhum grupo disponível" at bounding box center [190, 89] width 321 height 165
click at [341, 11] on icon at bounding box center [341, 12] width 6 height 6
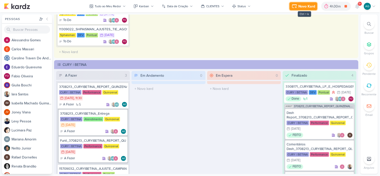
click at [307, 6] on div "Novo Kard" at bounding box center [307, 6] width 17 height 5
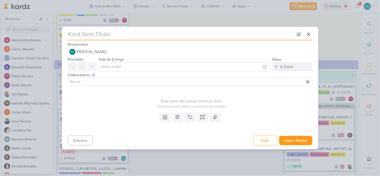
type input "15309031_CURY|BETINA_AJUSTE_LP"
click at [203, 118] on icon at bounding box center [202, 117] width 5 height 5
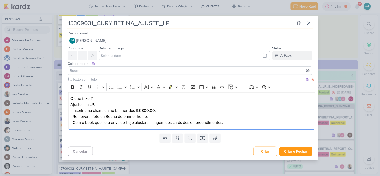
click at [165, 111] on p "O que fazer? Ajustes na LP: - Inserir uma chamada no banner dos R$ 800,00. - Re…" at bounding box center [191, 111] width 242 height 30
drag, startPoint x: 96, startPoint y: 123, endPoint x: 111, endPoint y: 124, distance: 15.6
click at [111, 124] on p "O que fazer? Ajustes na LP: - Inserir uma chamada no banner dos R$ 800,00. - Re…" at bounding box center [191, 111] width 242 height 30
click at [119, 122] on p "O que fazer? Ajustes na LP: - Inserir uma chamada no banner dos R$ 800,00. - Re…" at bounding box center [191, 111] width 242 height 30
click at [223, 124] on p "O que fazer? Ajustes na LP: - Inserir uma chamada no banner dos R$ 800,00. - Re…" at bounding box center [191, 111] width 242 height 30
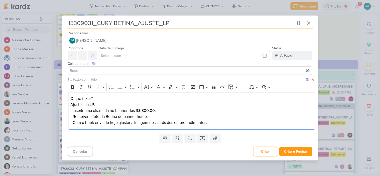
click at [135, 124] on p "O que fazer? Ajustes na LP: - Inserir uma chamada no banner dos R$ 800,00. - Re…" at bounding box center [191, 111] width 242 height 30
click at [133, 124] on p "O que fazer? Ajustes na LP: - Inserir uma chamada no banner dos R$ 800,00. - Re…" at bounding box center [191, 111] width 242 height 30
click at [150, 122] on p "O que fazer? Ajustes na LP: - Inserir uma chamada no banner dos R$ 800,00. - Re…" at bounding box center [191, 111] width 242 height 30
click at [178, 121] on p "O que fazer? Ajustes na LP: - Inserir uma chamada no banner dos R$ 800,00. - Re…" at bounding box center [191, 111] width 242 height 30
drag, startPoint x: 110, startPoint y: 97, endPoint x: 70, endPoint y: 98, distance: 39.9
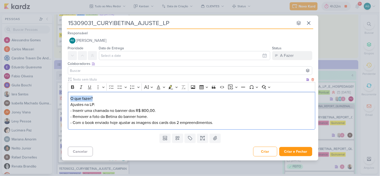
click at [70, 98] on div "O que fazer? Ajustes na LP: - Inserir uma chamada no banner dos R$ 800,00. - Re…" at bounding box center [192, 111] width 248 height 38
click at [73, 87] on icon "Editor toolbar" at bounding box center [72, 87] width 3 height 4
click at [119, 101] on p "O que fazer? Ajustes na LP: - Inserir uma chamada no banner dos R$ 800,00. - Re…" at bounding box center [191, 111] width 242 height 30
click at [116, 104] on p "O que fazer? Ajustes na LP: - Inserir uma chamada no banner dos R$ 800,00. - Re…" at bounding box center [191, 111] width 242 height 30
click at [111, 97] on p "O que fazer? Ajustes na LP: - Inserir uma chamada no banner dos R$ 800,00. - Re…" at bounding box center [191, 111] width 242 height 30
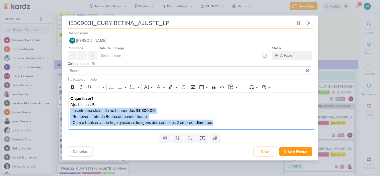
drag, startPoint x: 217, startPoint y: 124, endPoint x: 54, endPoint y: 112, distance: 163.4
click at [54, 112] on div "15309031_CURY|BETINA_AJUSTE_LP nenhum grupo disponível esc Responsável AG [PERS…" at bounding box center [190, 88] width 380 height 176
click at [120, 88] on icon "Editor toolbar" at bounding box center [120, 87] width 5 height 5
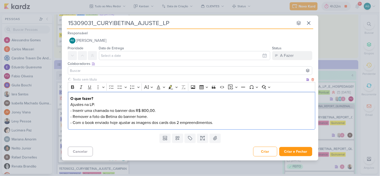
click at [127, 115] on p "O que fazer? Ajustes na LP: - Inserir uma chamada no banner dos R$ 800,00. - Re…" at bounding box center [191, 111] width 242 height 30
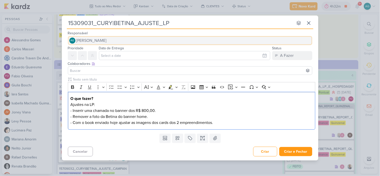
click at [126, 43] on button "AG [PERSON_NAME]" at bounding box center [190, 40] width 245 height 9
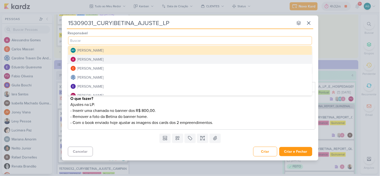
click at [116, 60] on button "[PERSON_NAME]" at bounding box center [190, 59] width 244 height 9
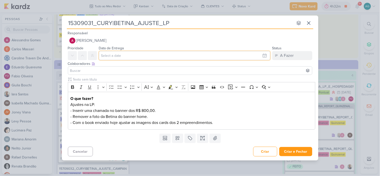
click at [135, 56] on input "text" at bounding box center [184, 55] width 171 height 9
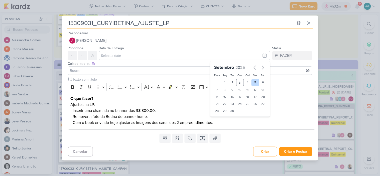
click at [254, 81] on div "5" at bounding box center [256, 83] width 8 height 8
type input "[DATE] 23:59"
click at [126, 67] on div at bounding box center [190, 70] width 245 height 9
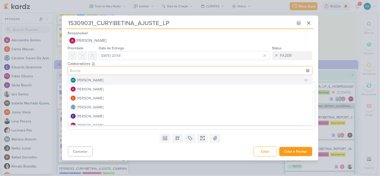
click at [116, 79] on button "AG [PERSON_NAME]" at bounding box center [190, 80] width 244 height 9
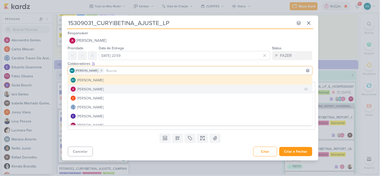
click at [111, 88] on button "[PERSON_NAME]" at bounding box center [190, 89] width 244 height 9
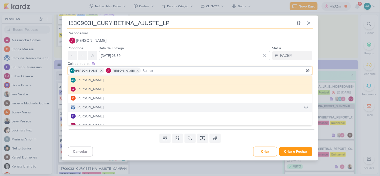
scroll to position [28, 0]
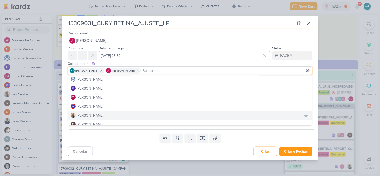
click at [99, 113] on button "[PERSON_NAME]" at bounding box center [190, 115] width 244 height 9
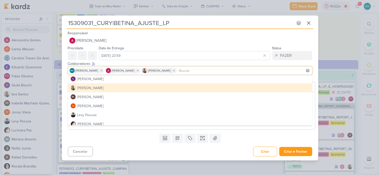
scroll to position [56, 0]
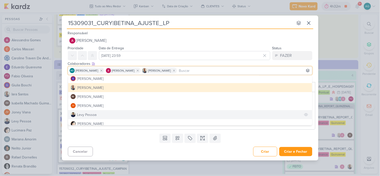
click at [101, 114] on button "Levy Pessoa" at bounding box center [190, 114] width 244 height 9
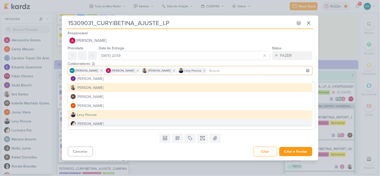
click at [130, 144] on div "Templates Campos Personalizados Marcadores Caixa De Texto Anexo" at bounding box center [190, 138] width 257 height 13
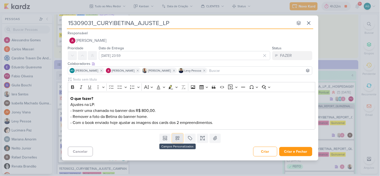
click at [175, 139] on icon at bounding box center [177, 138] width 5 height 5
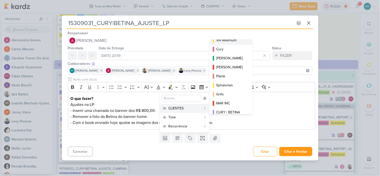
scroll to position [73, 0]
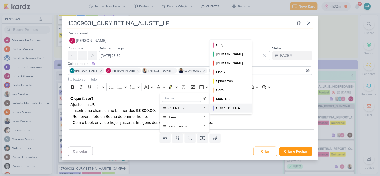
click at [233, 108] on div "CURY | BETINA" at bounding box center [231, 108] width 30 height 5
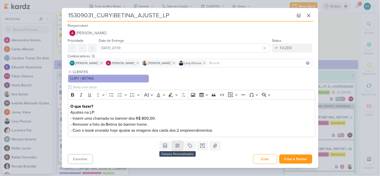
click at [180, 144] on icon at bounding box center [177, 145] width 5 height 5
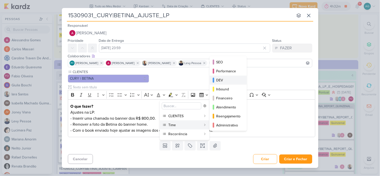
click at [222, 78] on div "DEV" at bounding box center [228, 80] width 25 height 5
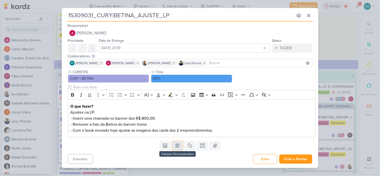
click at [176, 146] on icon at bounding box center [178, 146] width 4 height 4
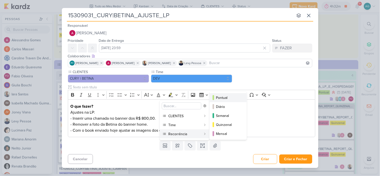
click at [222, 98] on div "Pontual" at bounding box center [228, 97] width 25 height 5
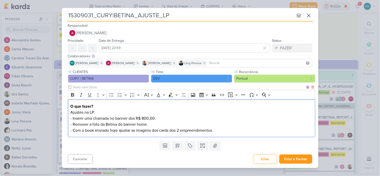
click at [244, 129] on p "O que fazer? Ajustes na LP: - Inserir uma chamada no banner dos R$ 800,00. - Re…" at bounding box center [191, 119] width 242 height 30
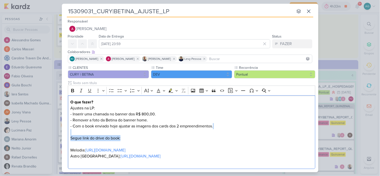
drag, startPoint x: 135, startPoint y: 137, endPoint x: 64, endPoint y: 133, distance: 71.8
click at [64, 133] on div "CLIENTES CURY | BETINA Time" at bounding box center [190, 118] width 257 height 106
click at [73, 90] on icon "Editor toolbar" at bounding box center [72, 91] width 3 height 4
click at [113, 135] on p "O que fazer? Ajustes na LP: - Inserir uma chamada no banner dos R$ 800,00. - Re…" at bounding box center [191, 129] width 242 height 60
click at [123, 139] on p "O que fazer? Ajustes na LP: - Inserir uma chamada no banner dos R$ 800,00. - Re…" at bounding box center [191, 129] width 242 height 60
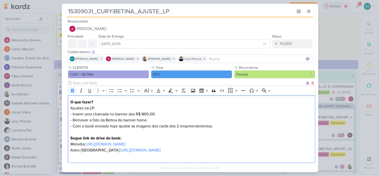
click at [78, 144] on p "O que fazer? Ajustes na LP: - Inserir uma chamada no banner dos R$ 800,00. - Re…" at bounding box center [191, 126] width 242 height 54
click at [73, 90] on icon "Editor toolbar" at bounding box center [72, 91] width 3 height 4
drag, startPoint x: 104, startPoint y: 152, endPoint x: 68, endPoint y: 151, distance: 35.6
click at [68, 151] on div "O que fazer? Ajustes na LP: - Inserir uma chamada no banner dos R$ 800,00. - Re…" at bounding box center [192, 130] width 248 height 68
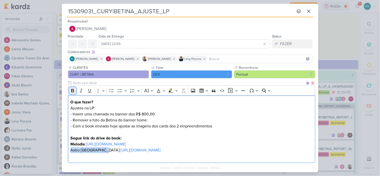
click at [73, 89] on icon "Editor toolbar" at bounding box center [72, 91] width 3 height 4
click at [261, 132] on p "O que fazer? Ajustes na LP: - Inserir uma chamada no banner dos R$ 800,00. - Re…" at bounding box center [191, 126] width 242 height 54
click at [116, 108] on p "O que fazer? Ajustes na LP: - Inserir uma chamada no banner dos R$ 800,00. - Re…" at bounding box center [191, 126] width 242 height 54
click at [135, 108] on link "[URL][DOMAIN_NAME]" at bounding box center [115, 108] width 40 height 5
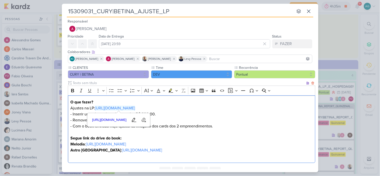
click at [71, 144] on strong "Melodia" at bounding box center [77, 144] width 15 height 5
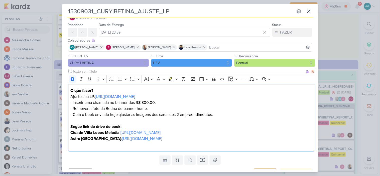
scroll to position [22, 0]
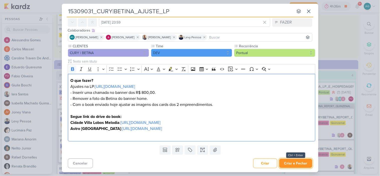
click at [302, 164] on button "Criar e Fechar" at bounding box center [296, 163] width 33 height 9
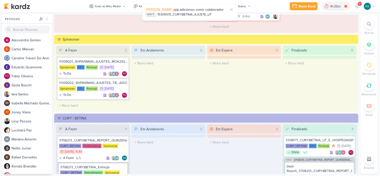
scroll to position [689, 0]
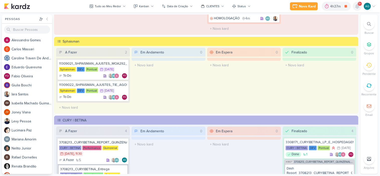
click at [358, 7] on icon at bounding box center [358, 6] width 4 height 5
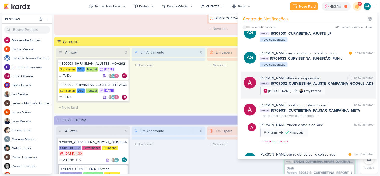
scroll to position [0, 0]
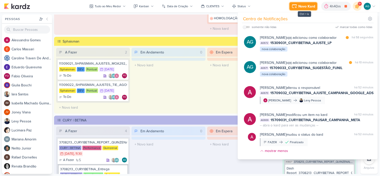
click at [305, 9] on div "Novo Kard" at bounding box center [307, 6] width 17 height 5
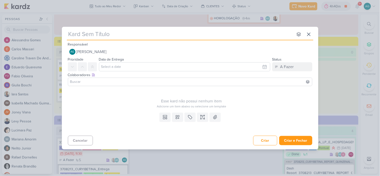
type input "15708034_CURY|BETINA_CRIAR_LISTA_NEGATIVAÇÃO_BAIRROS"
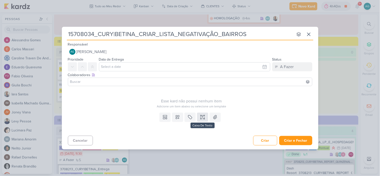
type input "15708034_CURY|BETINA_CRIAR_LISTA_NEGATIVAÇÃO_BAIRROS"
click at [205, 117] on icon at bounding box center [202, 117] width 5 height 5
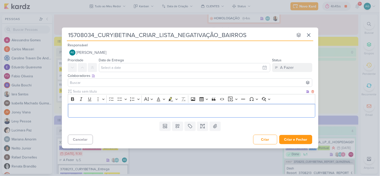
click at [168, 109] on p "Editor editing area: main" at bounding box center [191, 111] width 242 height 6
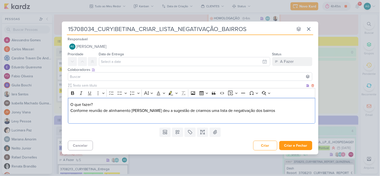
click at [270, 113] on p "O que fazer? Conforme reunião de alinhamento [PERSON_NAME] deu a sugestão de cr…" at bounding box center [191, 108] width 242 height 12
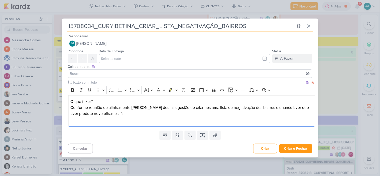
click at [285, 108] on p "O que fazer? Conforme reunião de alinhamento [PERSON_NAME] deu a sugestão de cr…" at bounding box center [191, 108] width 242 height 18
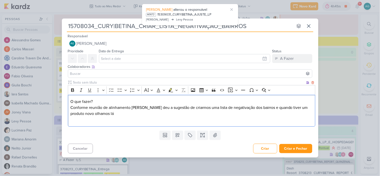
click at [108, 112] on p "O que fazer? Conforme reunião de alinhamento [PERSON_NAME] deu a sugestão de cr…" at bounding box center [191, 108] width 242 height 18
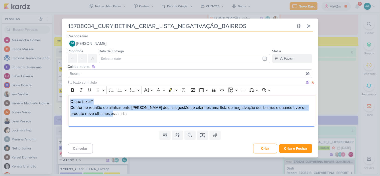
drag, startPoint x: 103, startPoint y: 114, endPoint x: 67, endPoint y: 101, distance: 38.7
click at [67, 101] on div "Clique para deixar o item visível somente à membros da sua organização Rich Tex…" at bounding box center [190, 104] width 257 height 49
copy p "O que fazer? Conforme reunião de alinhamento [PERSON_NAME] deu a sugestão de cr…"
click at [100, 117] on p "Editor editing area: main" at bounding box center [191, 120] width 242 height 6
drag, startPoint x: 115, startPoint y: 115, endPoint x: 66, endPoint y: 110, distance: 48.7
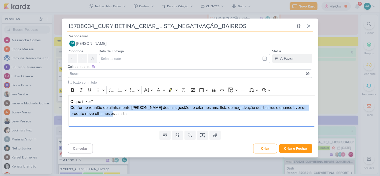
click at [66, 110] on div "Clique para deixar o item visível somente à membros da sua organização Rich Tex…" at bounding box center [190, 104] width 257 height 49
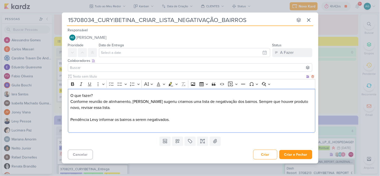
click at [98, 119] on p "O que fazer? Conforme reunião de alinhamento, [PERSON_NAME] sugeriu criarmos um…" at bounding box center [191, 108] width 242 height 30
drag, startPoint x: 97, startPoint y: 94, endPoint x: 67, endPoint y: 94, distance: 30.1
click at [67, 94] on div "Clique para deixar o item visível somente à membros da sua organização Rich Tex…" at bounding box center [190, 104] width 257 height 61
click at [72, 85] on icon "Editor toolbar" at bounding box center [72, 84] width 3 height 4
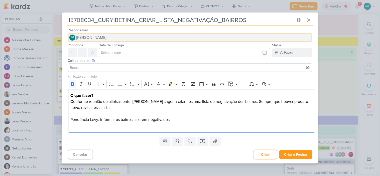
click at [107, 37] on span "[PERSON_NAME]" at bounding box center [91, 38] width 30 height 6
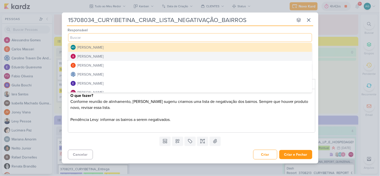
click at [107, 56] on button "[PERSON_NAME]" at bounding box center [190, 56] width 244 height 9
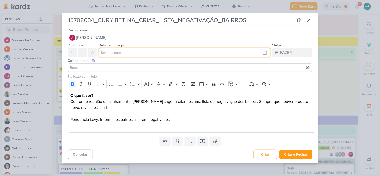
click at [108, 54] on input "text" at bounding box center [184, 52] width 171 height 9
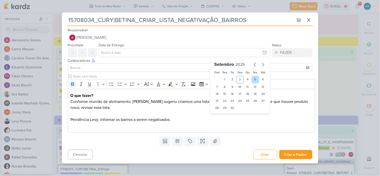
click at [254, 78] on div "5" at bounding box center [256, 80] width 8 height 8
type input "[DATE] 23:59"
click at [143, 68] on input at bounding box center [190, 68] width 242 height 6
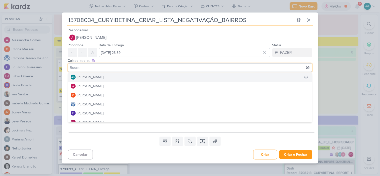
click at [129, 78] on button "AG [PERSON_NAME]" at bounding box center [190, 77] width 244 height 9
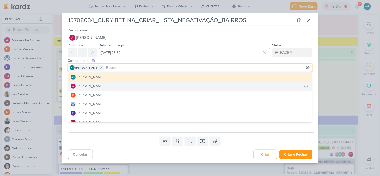
click at [121, 84] on button "[PERSON_NAME]" at bounding box center [190, 86] width 244 height 9
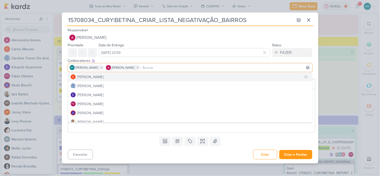
scroll to position [28, 0]
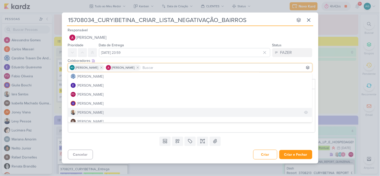
click at [101, 110] on button "[PERSON_NAME]" at bounding box center [190, 112] width 244 height 9
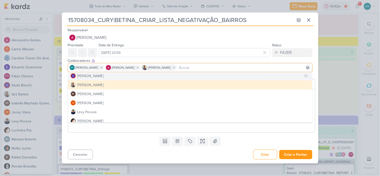
scroll to position [56, 0]
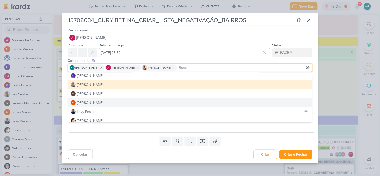
click at [98, 112] on button "Levy Pessoa" at bounding box center [190, 111] width 244 height 9
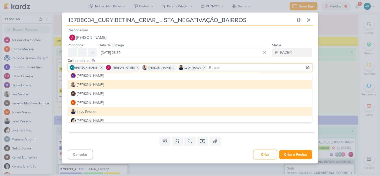
click at [116, 154] on div "Cancelar Criar Criar e Fechar Ctrl + Enter" at bounding box center [190, 154] width 257 height 13
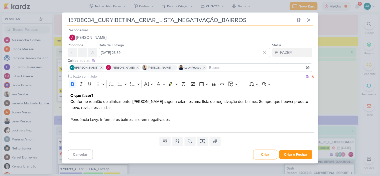
click at [130, 102] on p "O que fazer? Conforme reunião de alinhamento, [PERSON_NAME] sugeriu criarmos um…" at bounding box center [191, 108] width 242 height 30
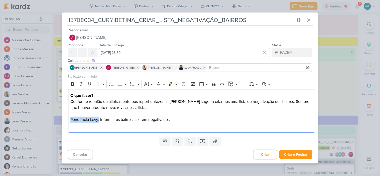
drag, startPoint x: 99, startPoint y: 120, endPoint x: 59, endPoint y: 121, distance: 40.6
click at [59, 121] on div "15708034_CURY|BETINA_CRIAR_LISTA_NEGATIVAÇÃO_BAIRROS nenhum grupo disponível es…" at bounding box center [190, 88] width 380 height 176
click at [72, 84] on icon "Editor toolbar" at bounding box center [72, 84] width 3 height 4
click at [195, 121] on p "O que fazer? Conforme reunião de alinhamento pós report quiezenal, [PERSON_NAME…" at bounding box center [191, 108] width 242 height 30
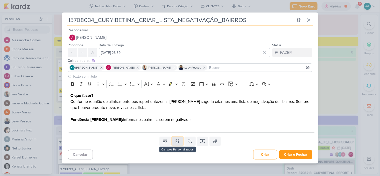
click at [179, 142] on icon at bounding box center [178, 142] width 4 height 4
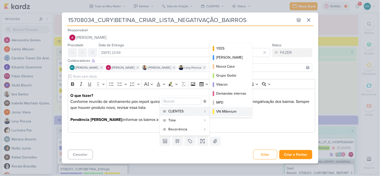
scroll to position [73, 0]
click at [233, 109] on div "CURY | BETINA" at bounding box center [231, 111] width 30 height 5
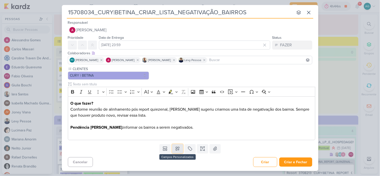
click at [178, 147] on icon at bounding box center [177, 148] width 5 height 5
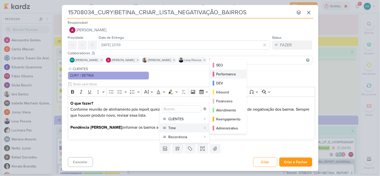
click at [232, 76] on div "Performance" at bounding box center [228, 74] width 25 height 5
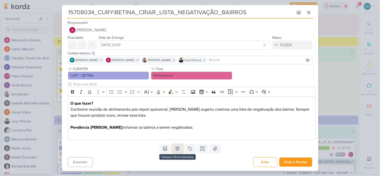
click at [179, 150] on icon at bounding box center [177, 148] width 5 height 5
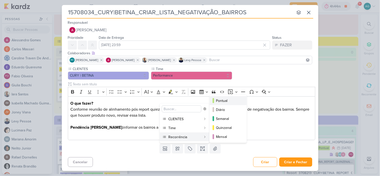
click at [227, 102] on div "Pontual" at bounding box center [228, 100] width 25 height 5
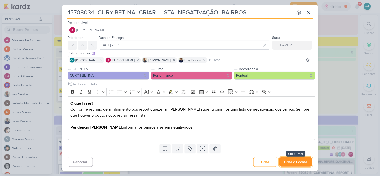
click at [291, 162] on button "Criar e Fechar" at bounding box center [296, 162] width 33 height 9
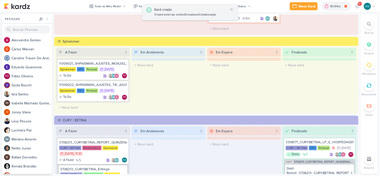
click at [165, 11] on div "Kard criado" at bounding box center [192, 9] width 74 height 5
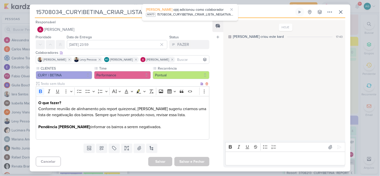
click at [126, 109] on p "O que fazer? Conforme reunião de alinhamento pós report quiezenal, [PERSON_NAME…" at bounding box center [122, 118] width 168 height 36
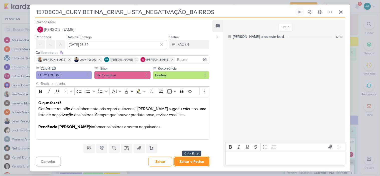
click at [196, 162] on button "Salvar e Fechar" at bounding box center [191, 161] width 35 height 9
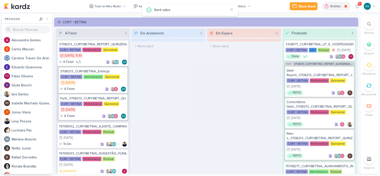
scroll to position [856, 0]
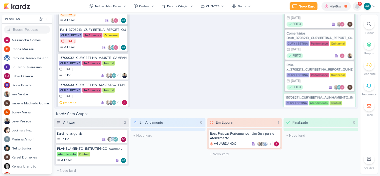
click at [357, 7] on icon at bounding box center [358, 6] width 4 height 5
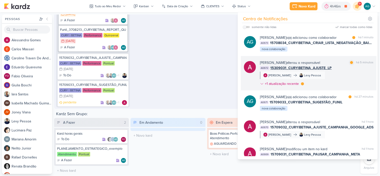
click at [338, 87] on div "[PERSON_NAME] alterou o responsável marcar como lida há 5 minutos AG672 1530903…" at bounding box center [317, 74] width 114 height 28
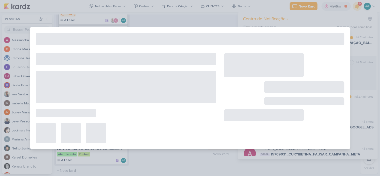
type input "15309031_CURY|BETINA_AJUSTE_LP"
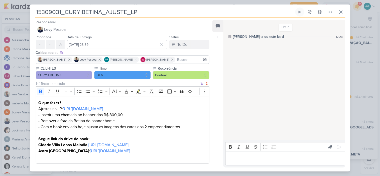
scroll to position [28, 0]
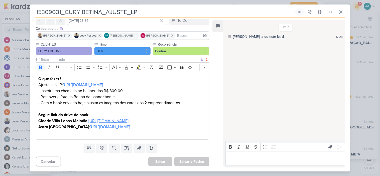
click at [129, 123] on link "[URL][DOMAIN_NAME]" at bounding box center [108, 121] width 40 height 5
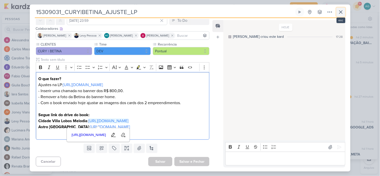
click at [337, 12] on button at bounding box center [341, 12] width 9 height 9
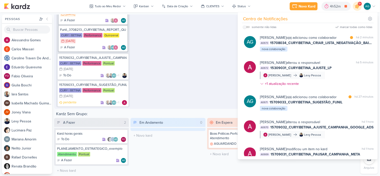
click at [159, 69] on div "Em Andamento 0 O título do kard deve ter menos que 100 caracteres" at bounding box center [169, 34] width 74 height 148
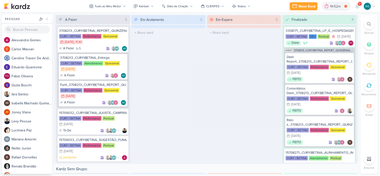
scroll to position [801, 0]
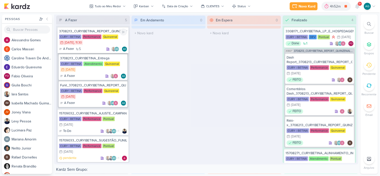
click at [100, 30] on div "3708213_CURY|BETINA_REPORT_QUINZENAL_03.09" at bounding box center [93, 31] width 68 height 5
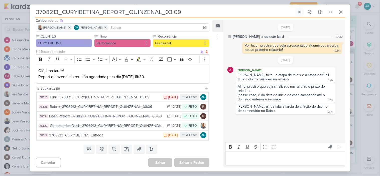
scroll to position [33, 0]
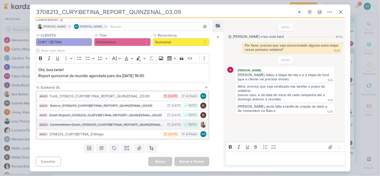
click at [147, 126] on div "Comentários Dash_3708213_CURY|BETINA_REPORT_QUINZENAL_03.09" at bounding box center [107, 125] width 115 height 6
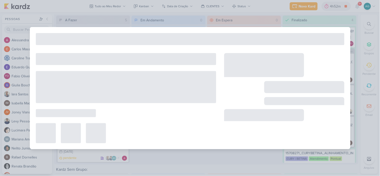
type input "Comentários Dash_3708213_CURY|BETINA_REPORT_QUINZENAL_03.09"
type input "[DATE] 23:59"
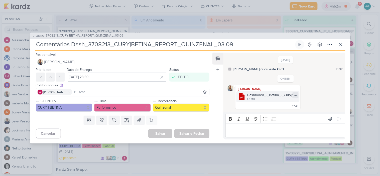
click at [297, 96] on icon at bounding box center [296, 96] width 4 height 4
click at [281, 112] on button "Baixar" at bounding box center [278, 111] width 40 height 7
click at [83, 36] on span "3708213_CURY|BETINA_REPORT_QUINZENAL_03.09" at bounding box center [85, 35] width 78 height 5
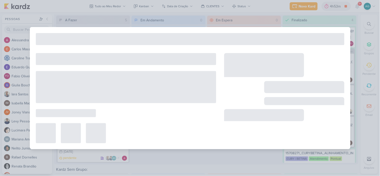
type input "3708213_CURY|BETINA_REPORT_QUINZENAL_03.09"
type input "[DATE] 11:30"
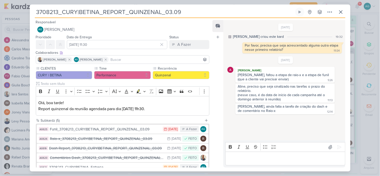
drag, startPoint x: 193, startPoint y: 13, endPoint x: 17, endPoint y: 14, distance: 176.2
click at [17, 14] on div "3708213_CURY|BETINA_REPORT_QUINZENAL_03.09 Criado por mim" at bounding box center [190, 88] width 380 height 176
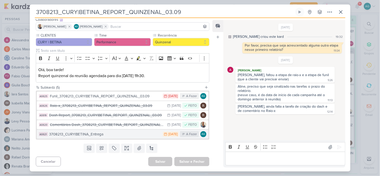
click at [137, 134] on div "3708213_CURY|BETINA_Entrega" at bounding box center [104, 135] width 111 height 6
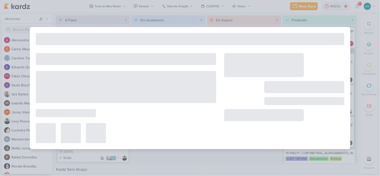
type input "3708213_CURY|BETINA_Entrega"
type input "[DATE] 23:59"
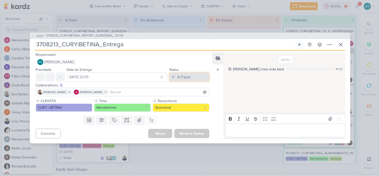
click at [189, 76] on div "A Fazer" at bounding box center [184, 77] width 14 height 6
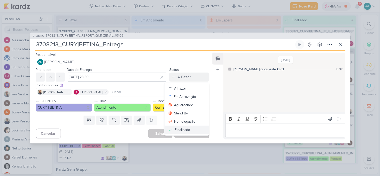
click at [189, 127] on button "Finalizado" at bounding box center [187, 130] width 45 height 8
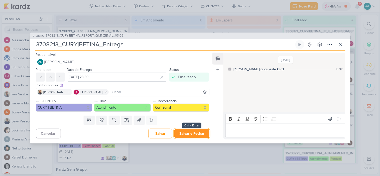
click at [195, 135] on button "Salvar e Fechar" at bounding box center [191, 133] width 35 height 9
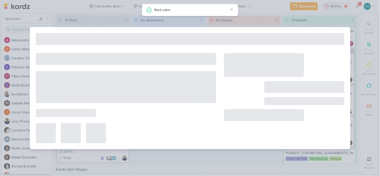
type input "3708213_CURY|BETINA_REPORT_QUINZENAL_03.09"
type input "[DATE] 11:30"
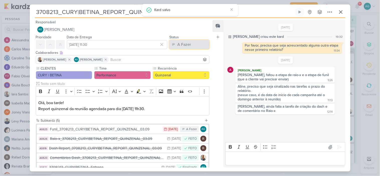
click at [186, 46] on div "A Fazer" at bounding box center [184, 45] width 14 height 6
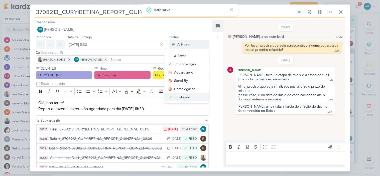
click at [188, 97] on div "Finalizado" at bounding box center [183, 97] width 16 height 5
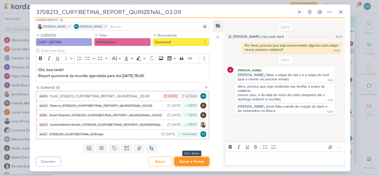
click at [194, 160] on button "Salvar e Fechar" at bounding box center [191, 161] width 35 height 9
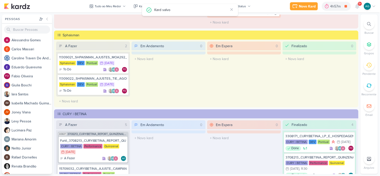
scroll to position [634, 0]
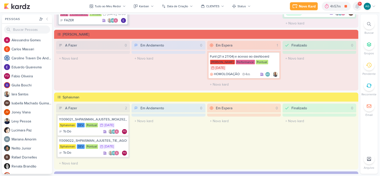
click at [356, 8] on icon at bounding box center [358, 6] width 4 height 5
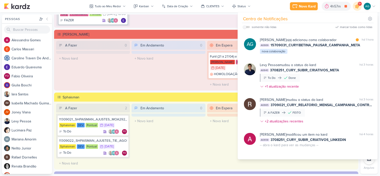
scroll to position [223, 0]
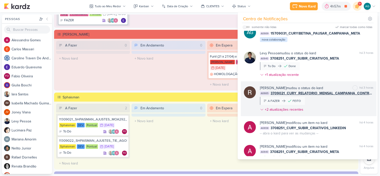
click at [326, 113] on div "[PERSON_NAME] mudou o status do kard marcar como não lida há 3 horas AG665 3709…" at bounding box center [317, 99] width 114 height 29
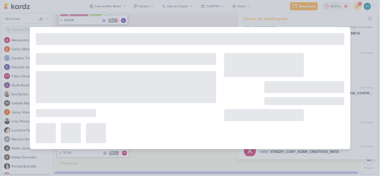
type input "3709021_CURY_RELATORIO_MENSAL_CAMPANHA_CONTRATAÇÃO_RJ"
type input "[DATE] 10:00"
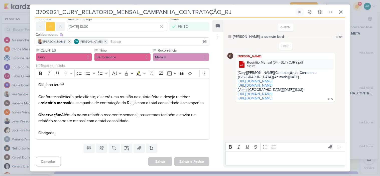
scroll to position [0, 0]
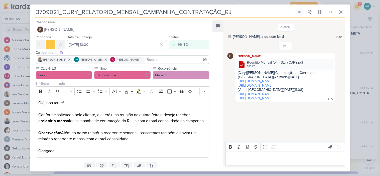
drag, startPoint x: 238, startPoint y: 11, endPoint x: 4, endPoint y: 10, distance: 233.7
click at [4, 10] on div "3709021_CURY_RELATORIO_MENSAL_CAMPANHA_CONTRATAÇÃO_RJ" at bounding box center [190, 88] width 380 height 176
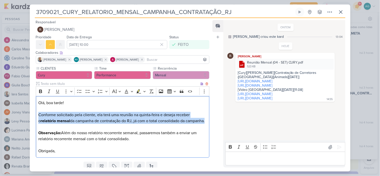
drag, startPoint x: 40, startPoint y: 115, endPoint x: 206, endPoint y: 122, distance: 166.4
click at [206, 122] on div "Olá, boa tarde! Conforme solicitado pela cliente, ela terá uma reunião na quint…" at bounding box center [123, 127] width 174 height 62
click at [341, 11] on icon at bounding box center [341, 12] width 6 height 6
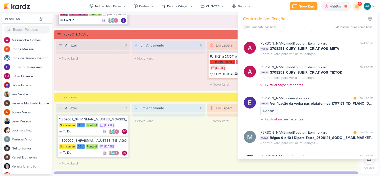
scroll to position [327, 0]
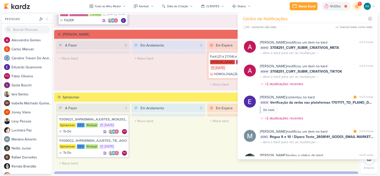
click at [136, 77] on div "Em Andamento 0 O título do kard deve ter menos que 100 caracteres" at bounding box center [169, 65] width 74 height 48
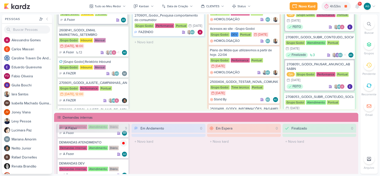
scroll to position [132, 0]
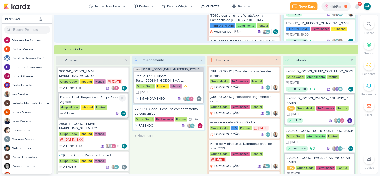
click at [101, 98] on div "Disparo Final | Régua 7 e 8 | Grupo Godoi | Agosto" at bounding box center [93, 99] width 66 height 9
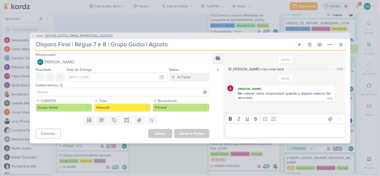
click at [99, 37] on span "2607141_GODOI_EMAIL MARKETING_AGOSTO" at bounding box center [79, 35] width 68 height 5
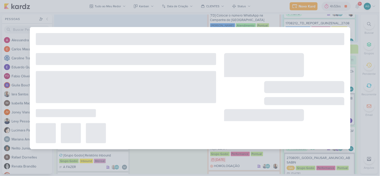
type input "2607141_GODOI_EMAIL MARKETING_AGOSTO"
type input "[DATE] 23:59"
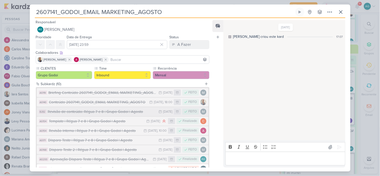
scroll to position [44, 0]
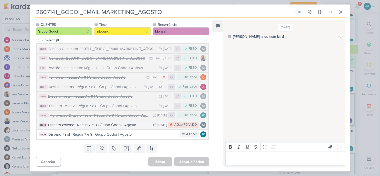
click at [108, 126] on div "Disparo externo | Régua 7 e 8 | Grupo Godoi | Agosto" at bounding box center [99, 125] width 103 height 6
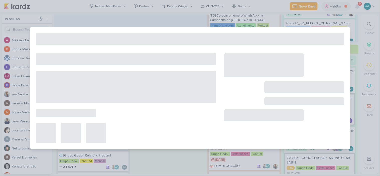
type input "Disparo externo | Régua 7 e 8 | Grupo Godoi | Agosto"
type input "[DATE] 23:59"
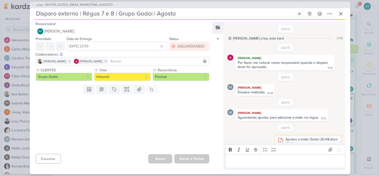
scroll to position [172, 0]
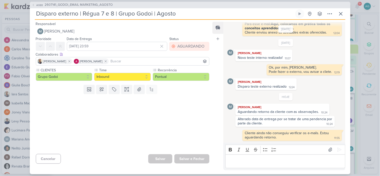
click at [277, 161] on p "Editor editing area: main" at bounding box center [285, 161] width 115 height 6
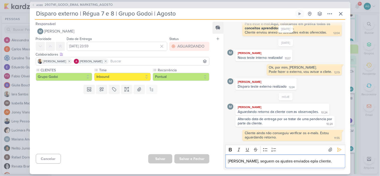
click at [292, 162] on p "[PERSON_NAME], seguem os ajustes enviados epla cliente." at bounding box center [285, 161] width 115 height 6
click at [329, 150] on icon at bounding box center [330, 149] width 5 height 5
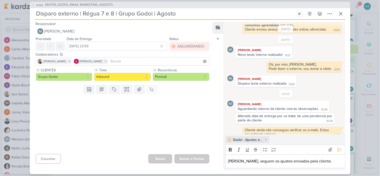
scroll to position [180, 0]
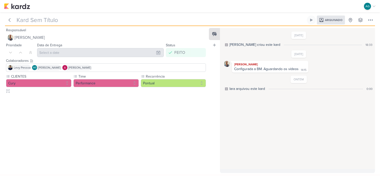
type input "3708251_CURY_CONFIGURAR_TIK_TOK_DIA"C"_SP"
type input "[DATE] 23:59"
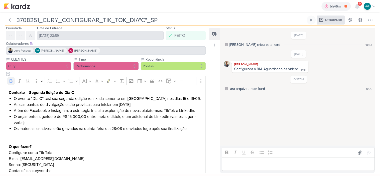
scroll to position [33, 0]
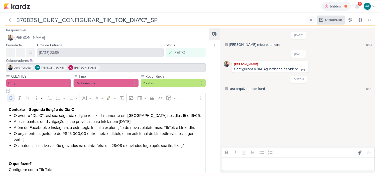
scroll to position [33, 0]
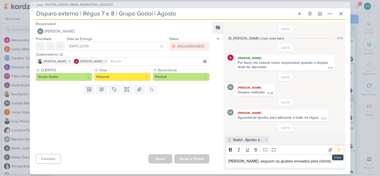
click at [338, 149] on icon at bounding box center [339, 149] width 5 height 5
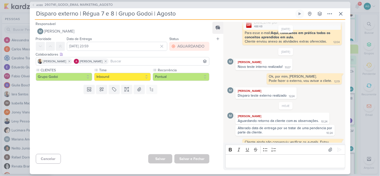
scroll to position [191, 0]
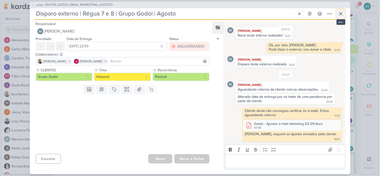
click at [341, 15] on icon at bounding box center [341, 14] width 6 height 6
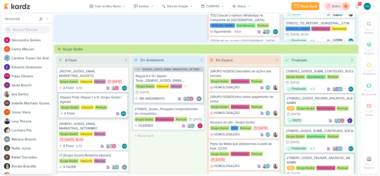
click at [347, 5] on icon at bounding box center [346, 6] width 3 height 3
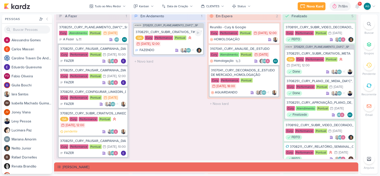
scroll to position [501, 0]
